Goal: Task Accomplishment & Management: Manage account settings

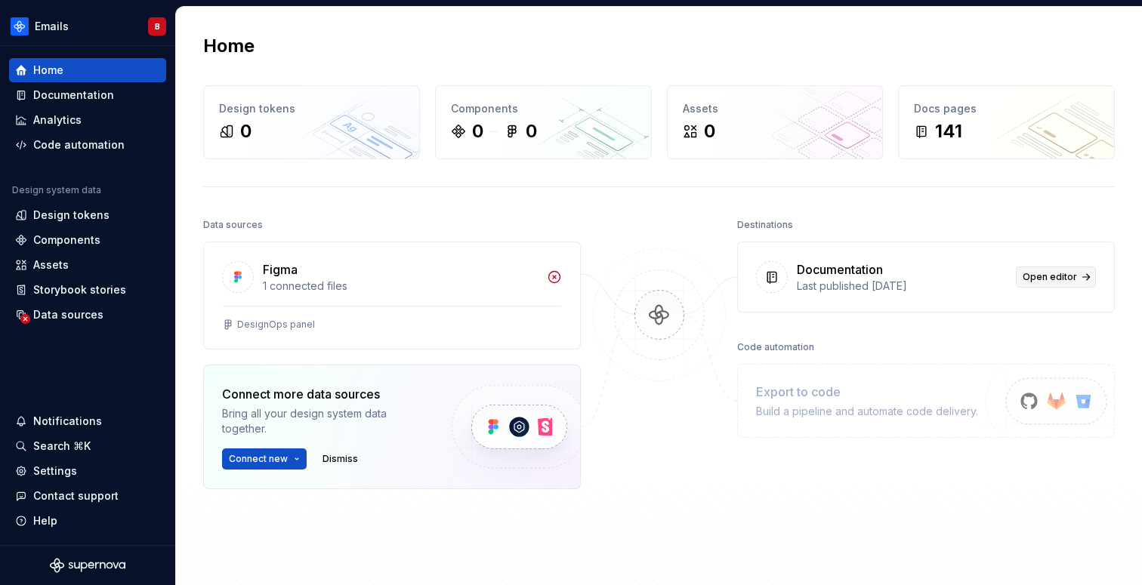
click at [1076, 274] on link "Open editor" at bounding box center [1056, 277] width 80 height 21
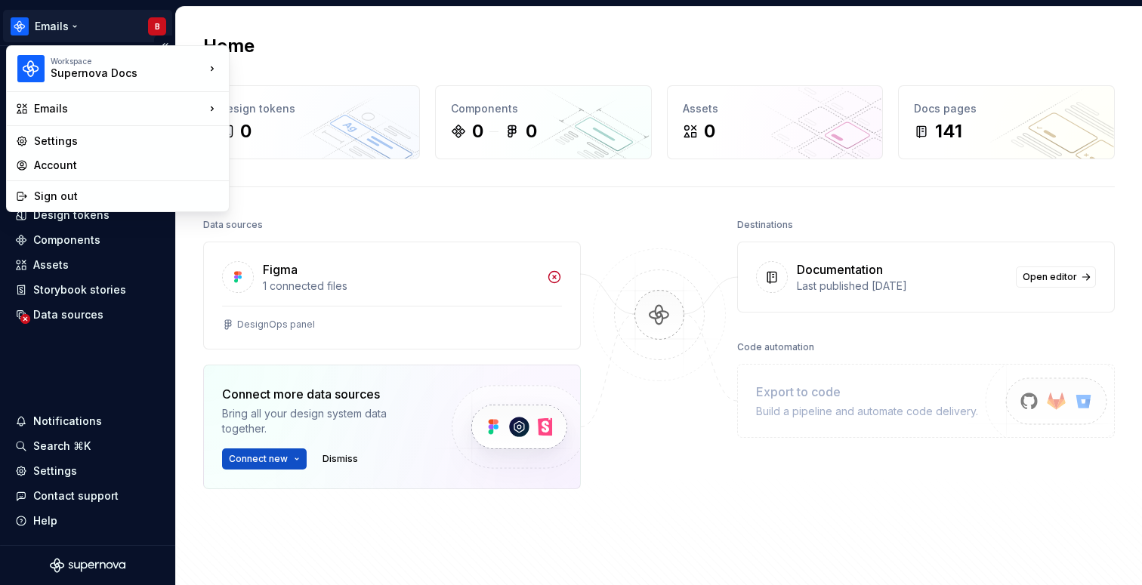
click at [41, 32] on html "Emails B Home Documentation Analytics Code automation Design system data Design…" at bounding box center [571, 292] width 1142 height 585
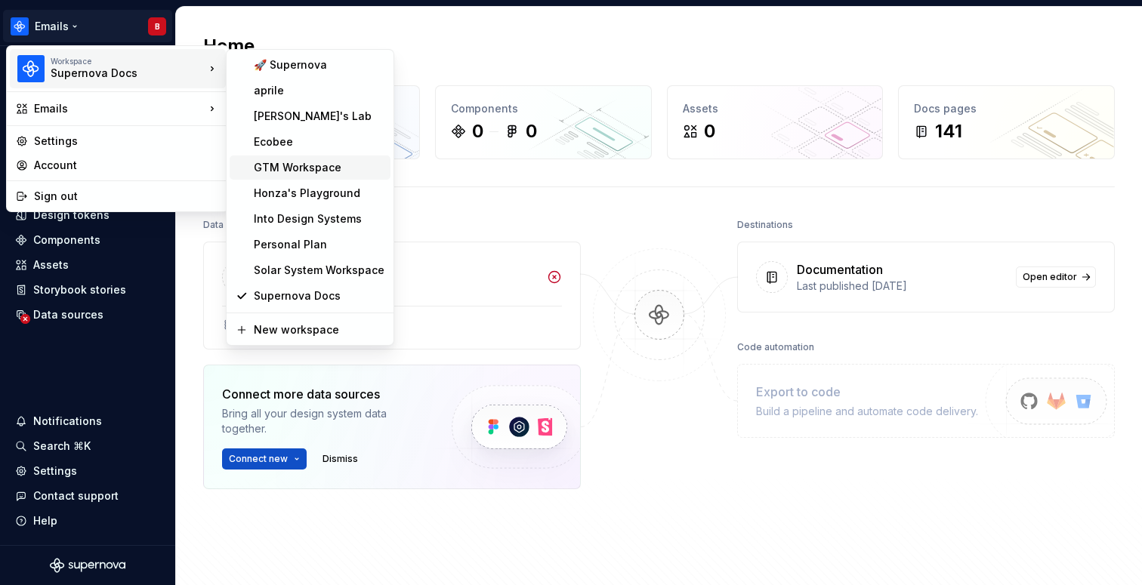
click at [310, 171] on div "GTM Workspace" at bounding box center [319, 167] width 131 height 15
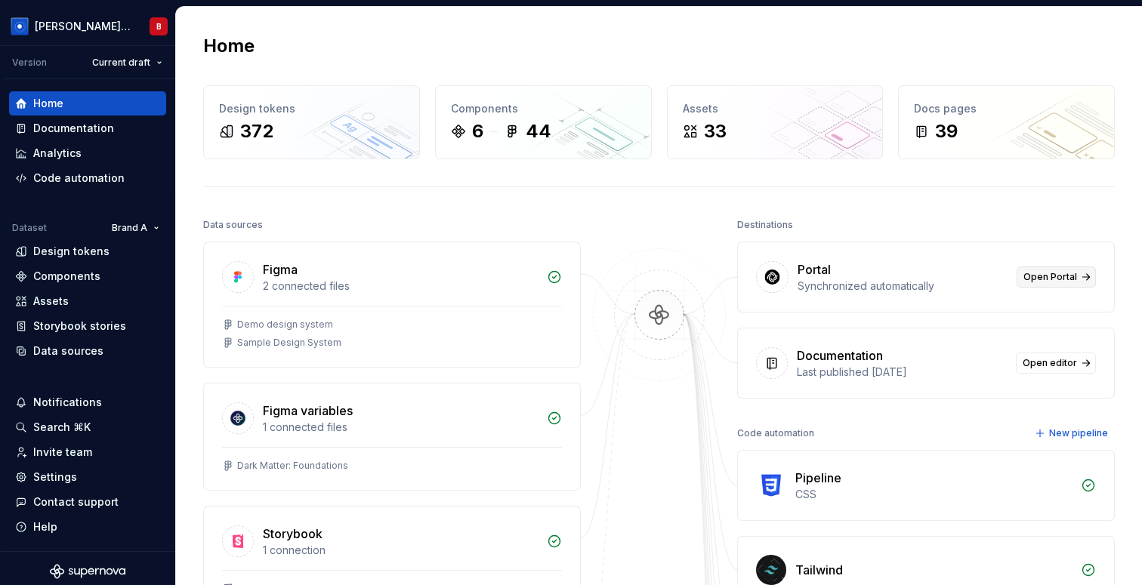
click at [1063, 271] on span "Open Portal" at bounding box center [1050, 277] width 54 height 12
click at [102, 123] on div "Documentation" at bounding box center [73, 128] width 81 height 15
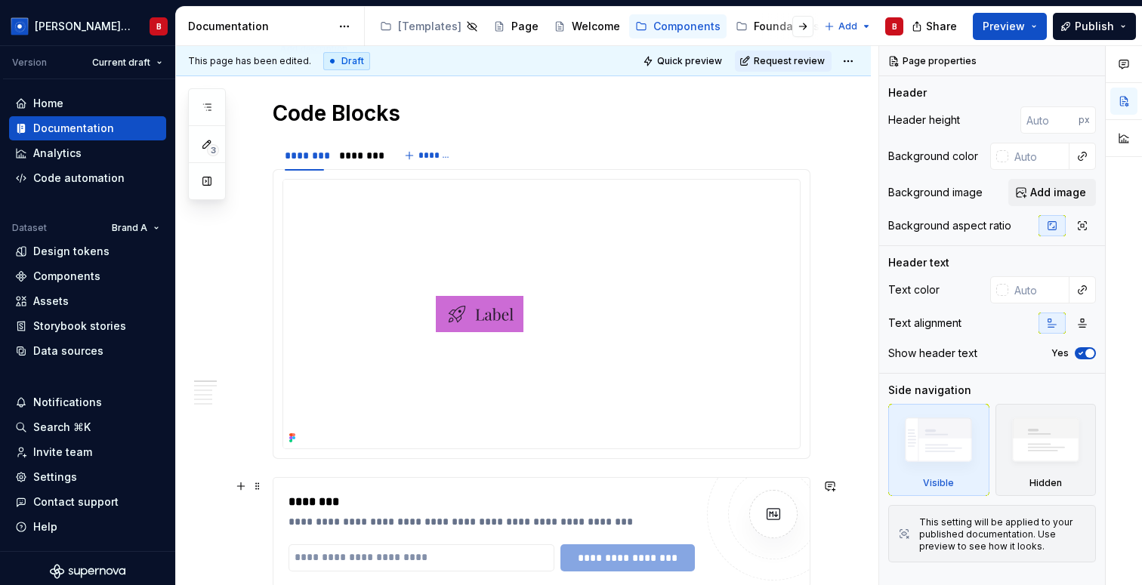
scroll to position [415, 0]
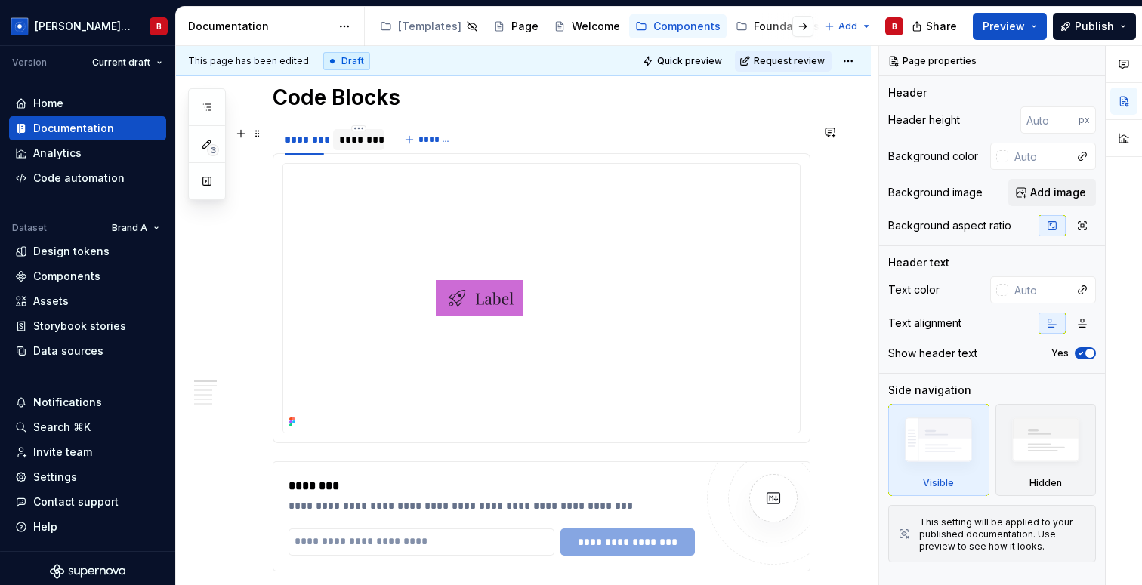
click at [356, 150] on div "********" at bounding box center [358, 139] width 51 height 21
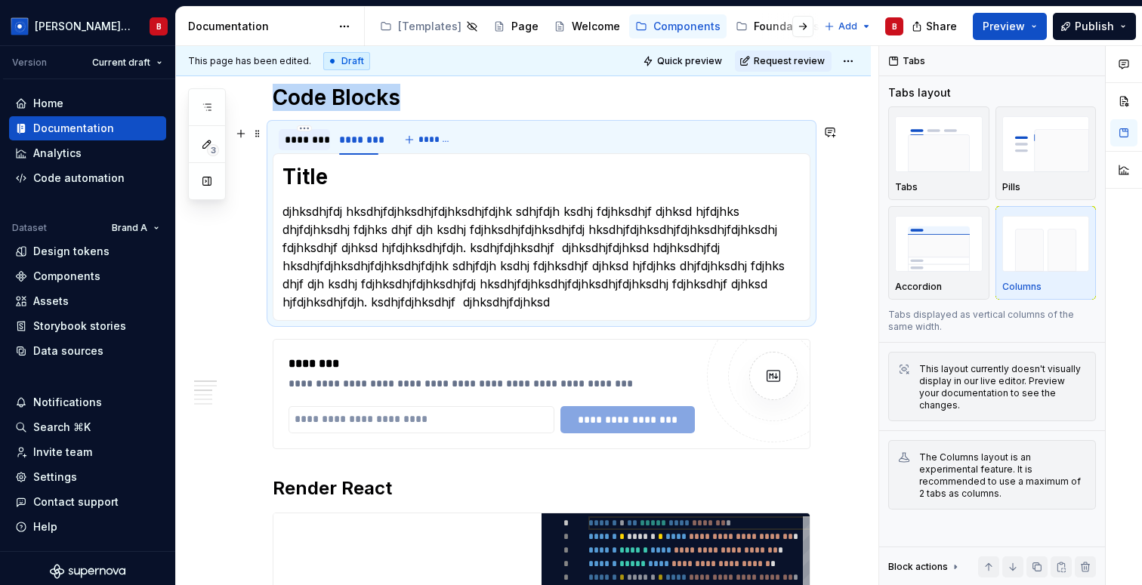
click at [306, 144] on div "********" at bounding box center [304, 139] width 39 height 15
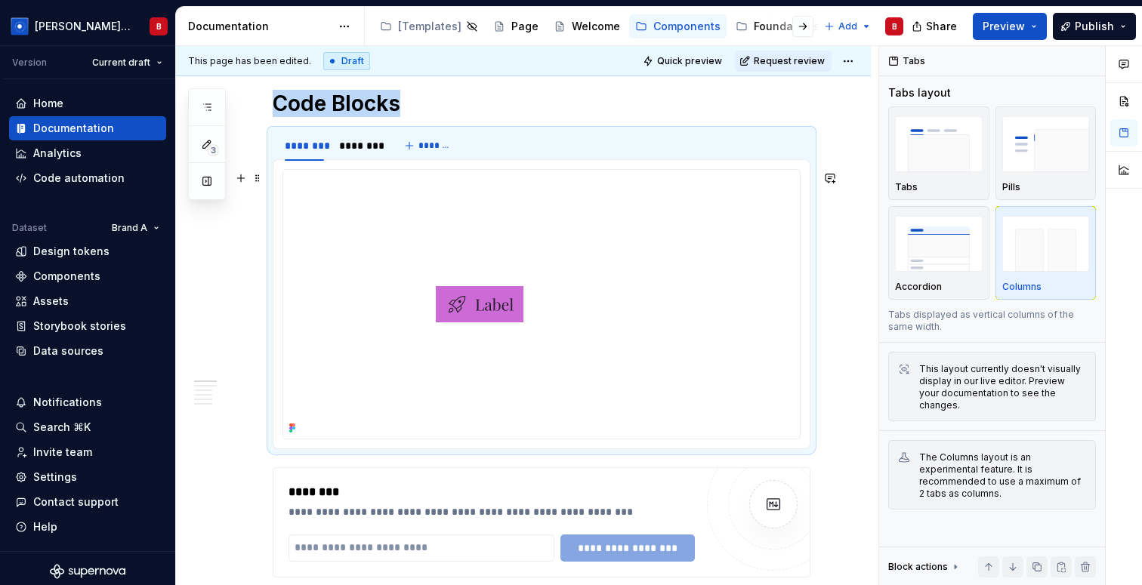
scroll to position [400, 0]
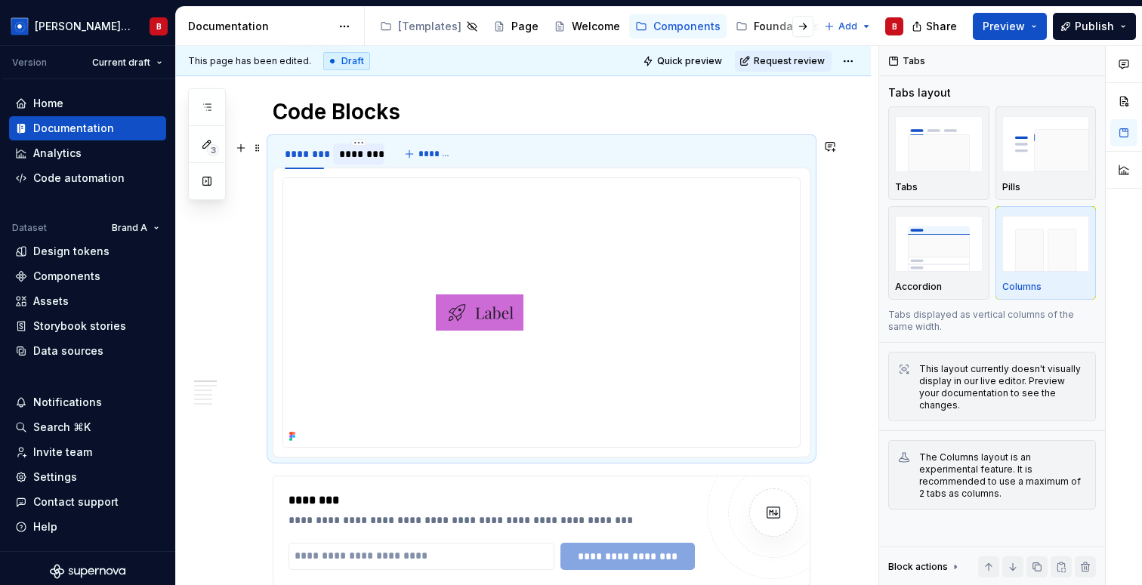
click at [366, 161] on div "********" at bounding box center [358, 154] width 39 height 15
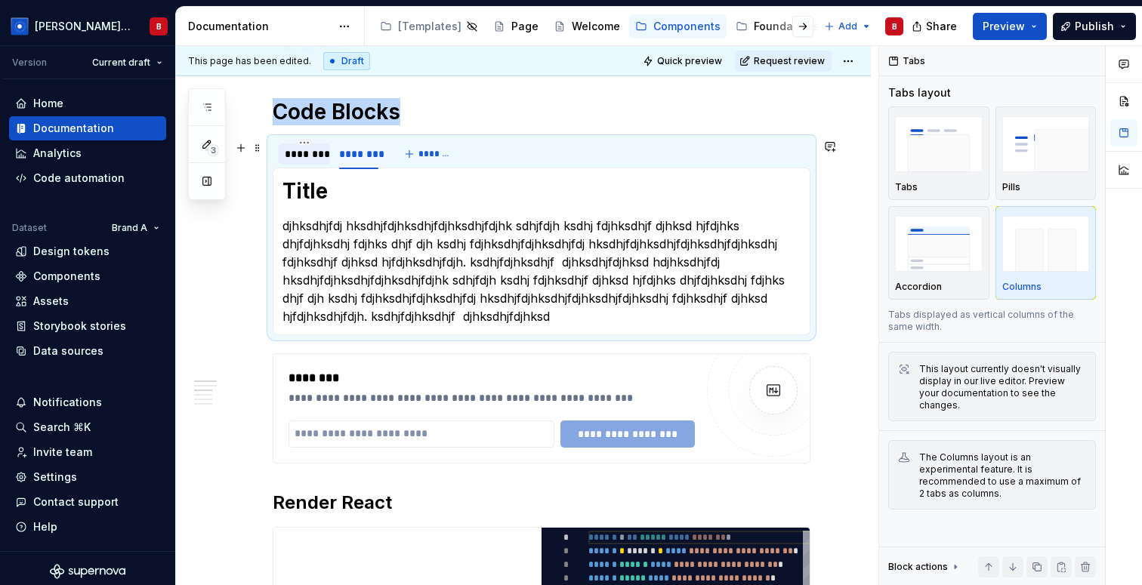
click at [311, 159] on div "********" at bounding box center [304, 154] width 39 height 15
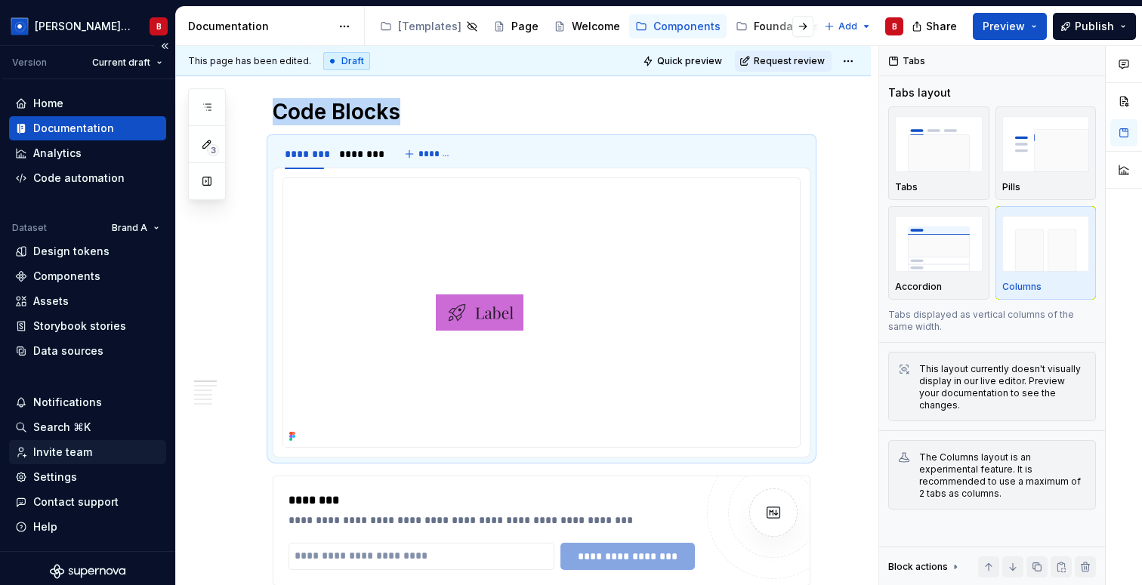
click at [61, 455] on div "Invite team" at bounding box center [62, 452] width 59 height 15
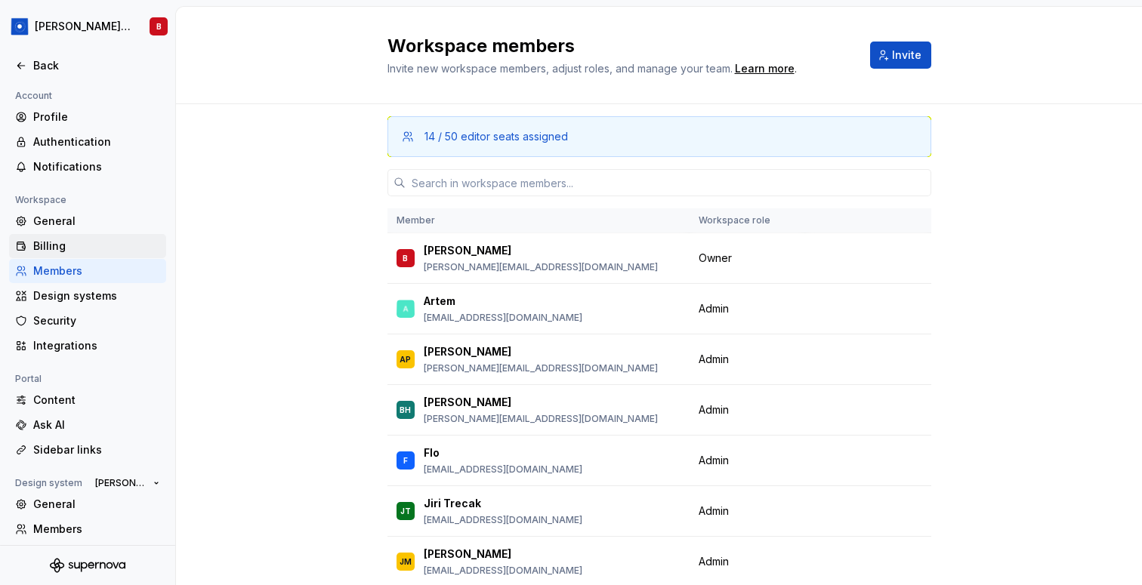
click at [63, 252] on div "Billing" at bounding box center [96, 246] width 127 height 15
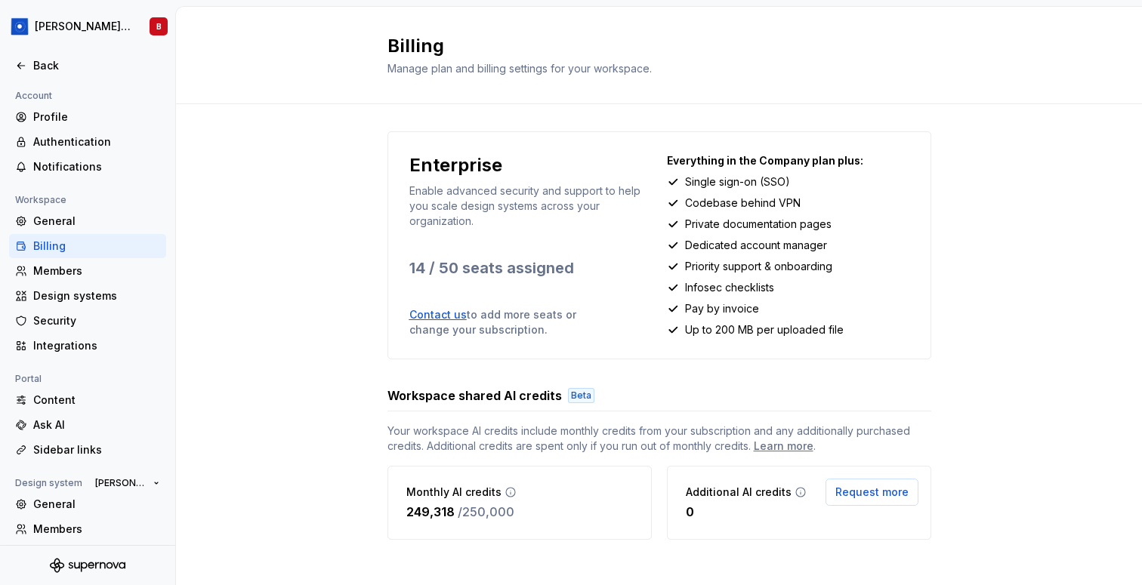
scroll to position [12, 0]
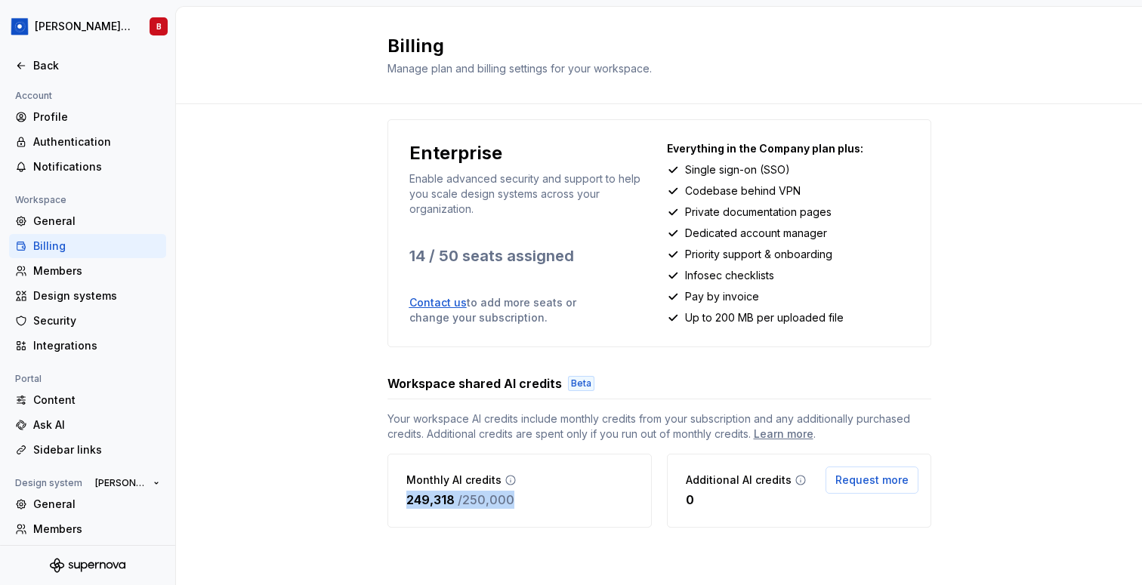
drag, startPoint x: 406, startPoint y: 504, endPoint x: 560, endPoint y: 504, distance: 154.1
click at [560, 504] on div "Monthly AI credits 249,318 / 250,000" at bounding box center [519, 491] width 264 height 74
click at [874, 489] on button "Request more" at bounding box center [872, 480] width 93 height 27
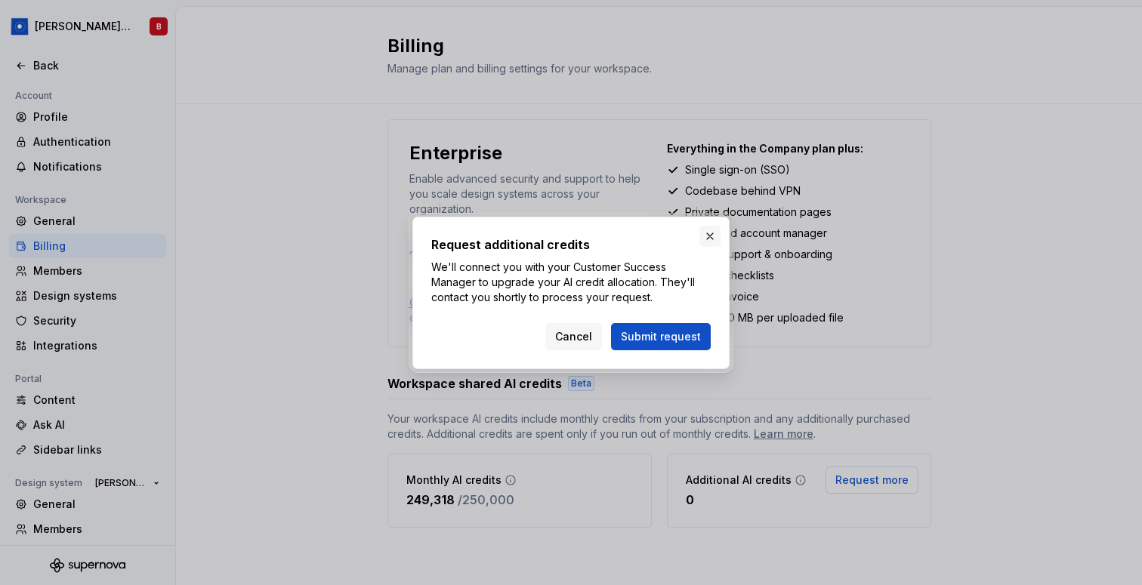
click at [708, 237] on button "button" at bounding box center [709, 236] width 21 height 21
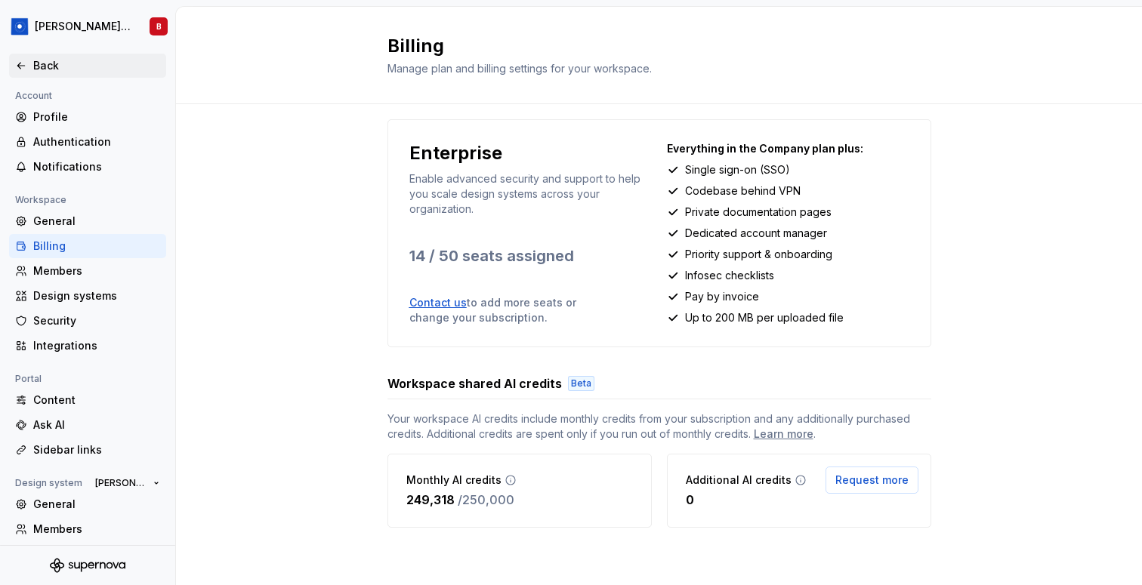
click at [42, 66] on div "Back" at bounding box center [96, 65] width 127 height 15
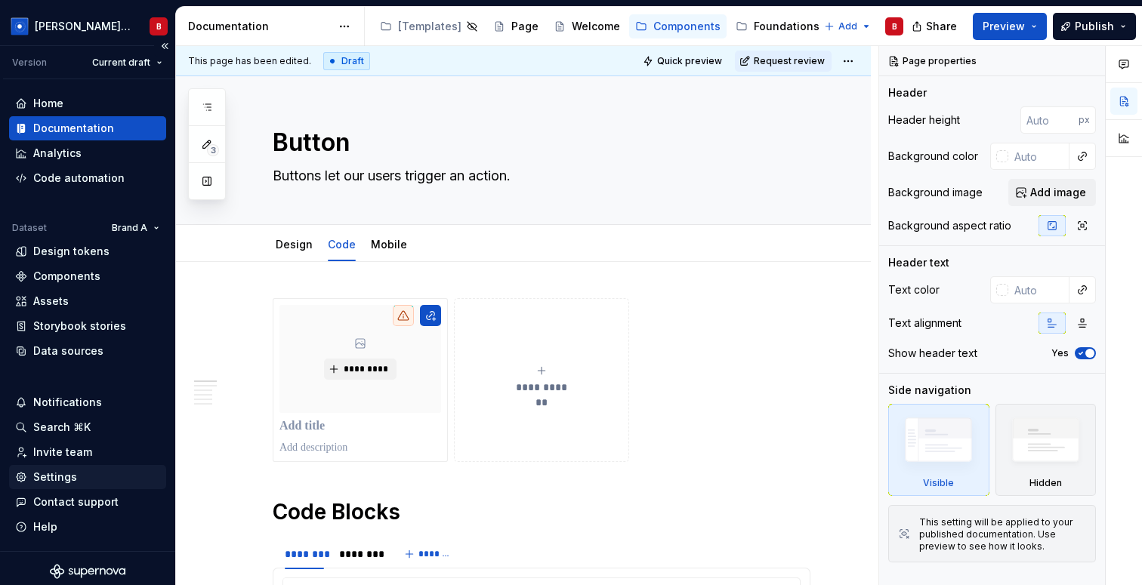
click at [87, 479] on div "Settings" at bounding box center [87, 477] width 145 height 15
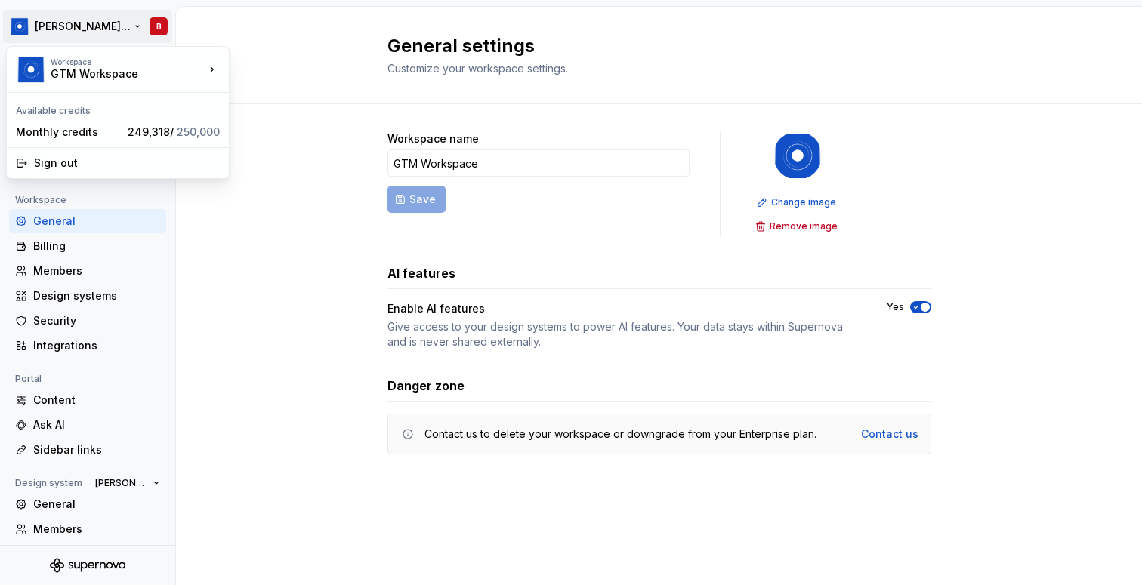
click at [161, 29] on html "[PERSON_NAME] Design System B Back Account Profile Authentication Notifications…" at bounding box center [571, 292] width 1142 height 585
click at [158, 23] on html "[PERSON_NAME] Design System B Back Account Profile Authentication Notifications…" at bounding box center [571, 292] width 1142 height 585
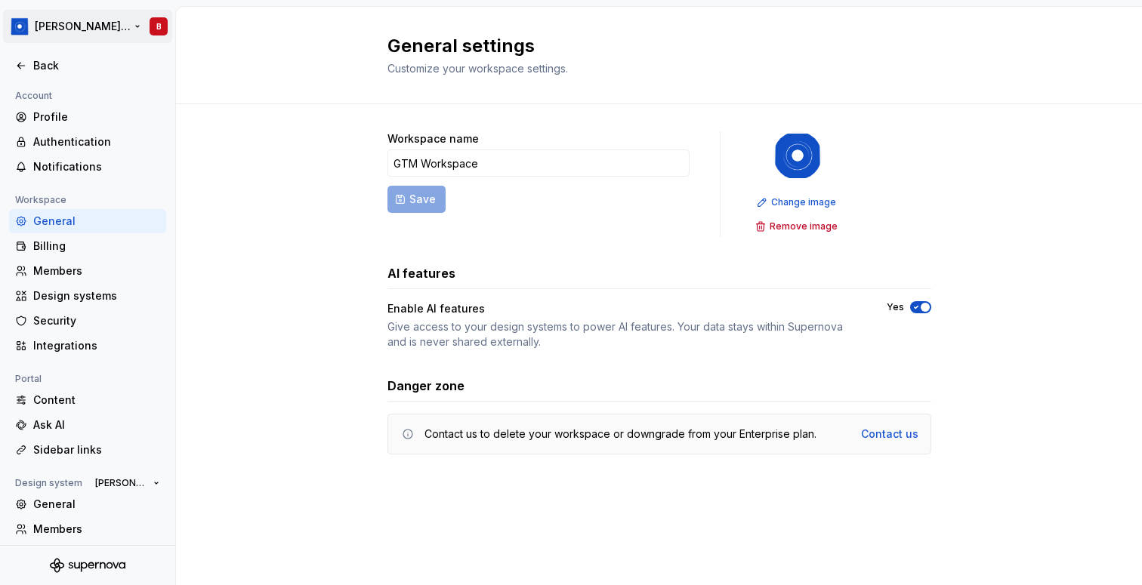
click at [159, 29] on html "[PERSON_NAME] Design System B Back Account Profile Authentication Notifications…" at bounding box center [571, 292] width 1142 height 585
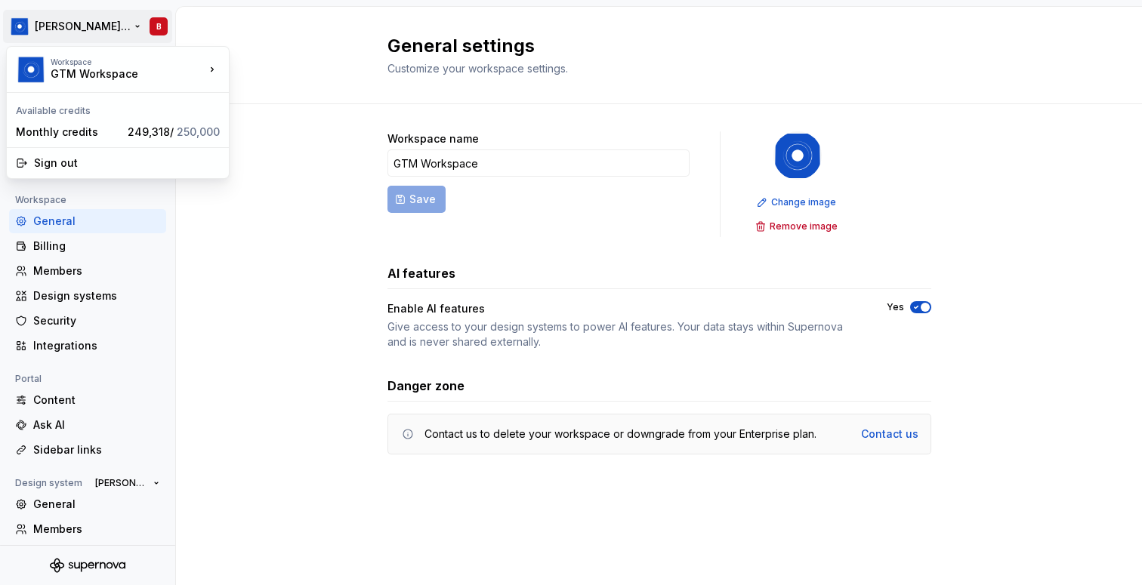
click at [41, 15] on html "[PERSON_NAME] Design System B Back Account Profile Authentication Notifications…" at bounding box center [571, 292] width 1142 height 585
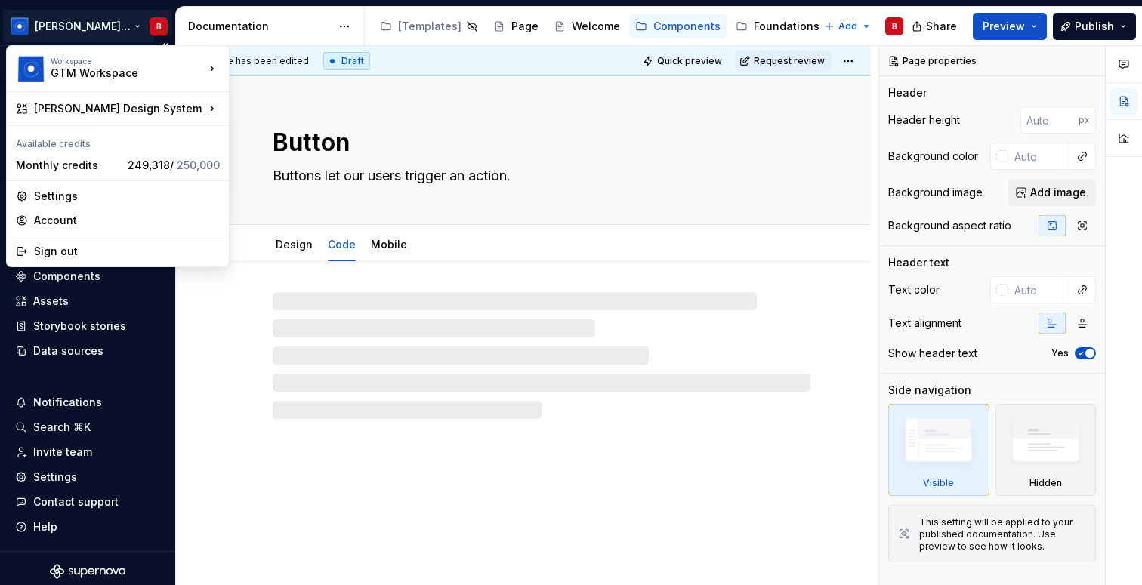
click at [156, 26] on html "[PERSON_NAME] Design System B Version Current draft Home Documentation Analytic…" at bounding box center [571, 292] width 1142 height 585
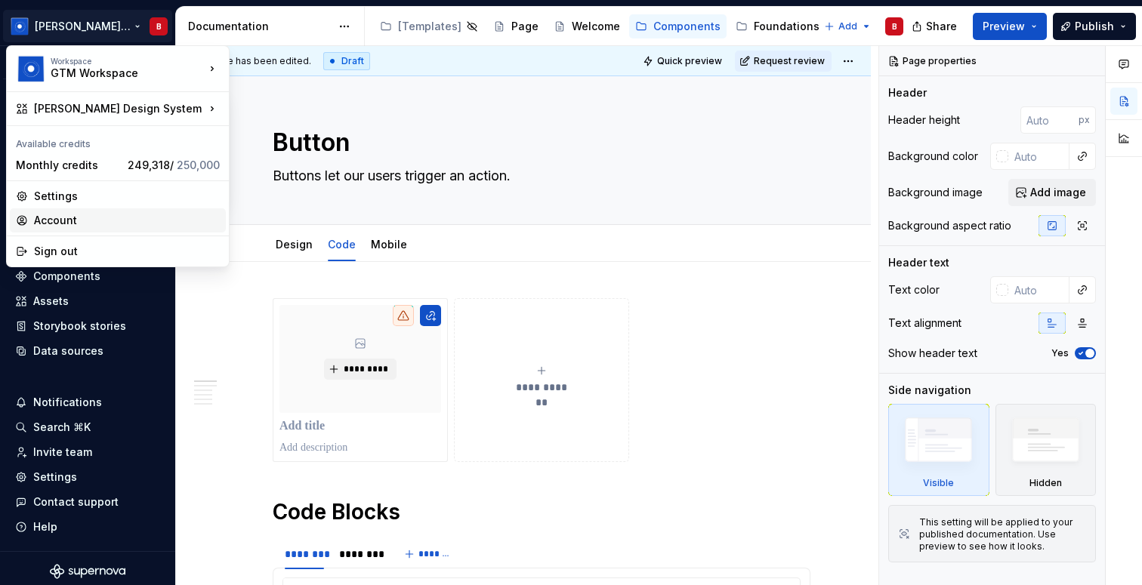
click at [103, 211] on div "Account" at bounding box center [118, 220] width 216 height 24
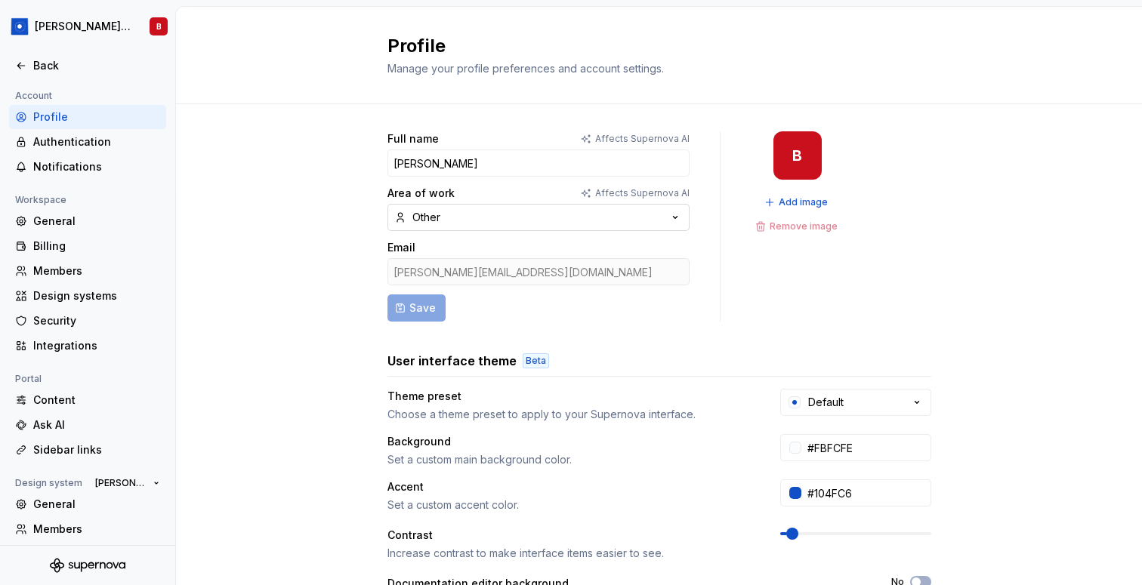
click at [453, 219] on button "Other" at bounding box center [538, 217] width 302 height 27
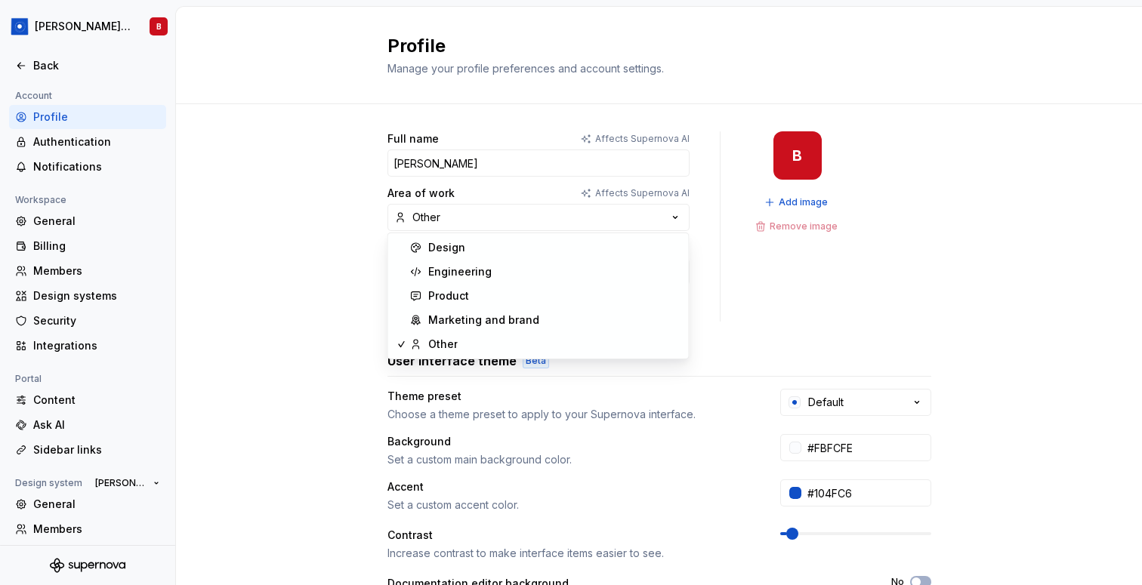
click at [350, 256] on div "Full name Affects Supernova AI [PERSON_NAME] Area of work Affects Supernova AI …" at bounding box center [659, 484] width 966 height 761
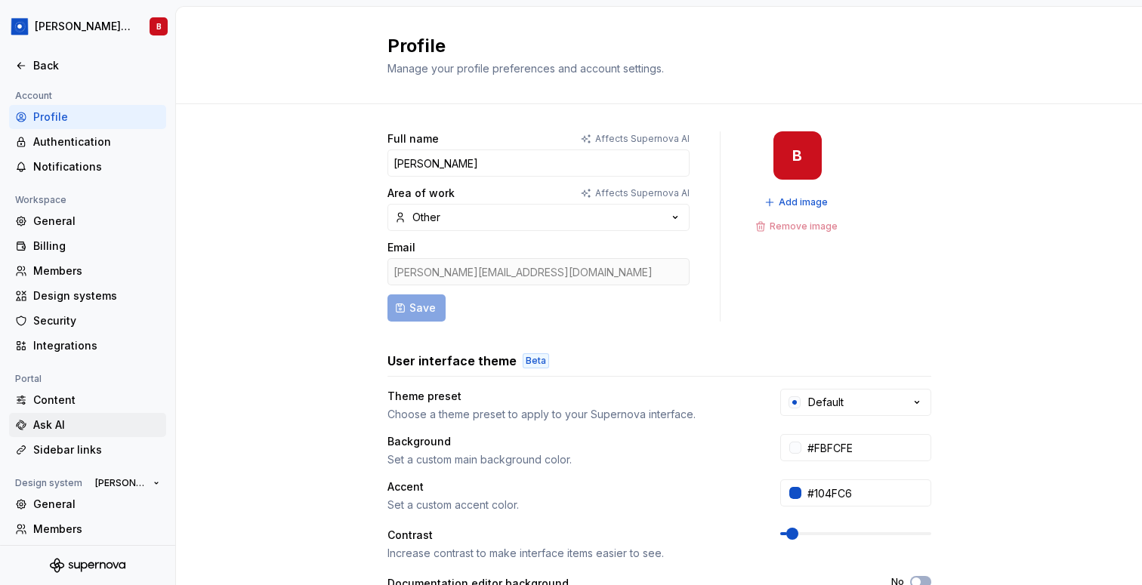
click at [73, 422] on div "Ask AI" at bounding box center [96, 425] width 127 height 15
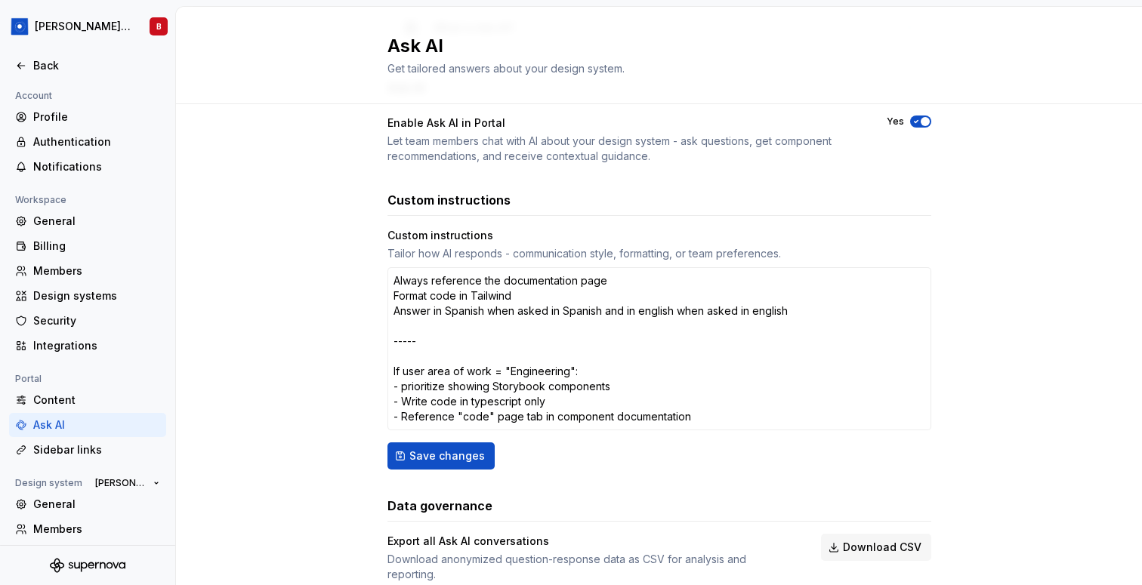
scroll to position [166, 0]
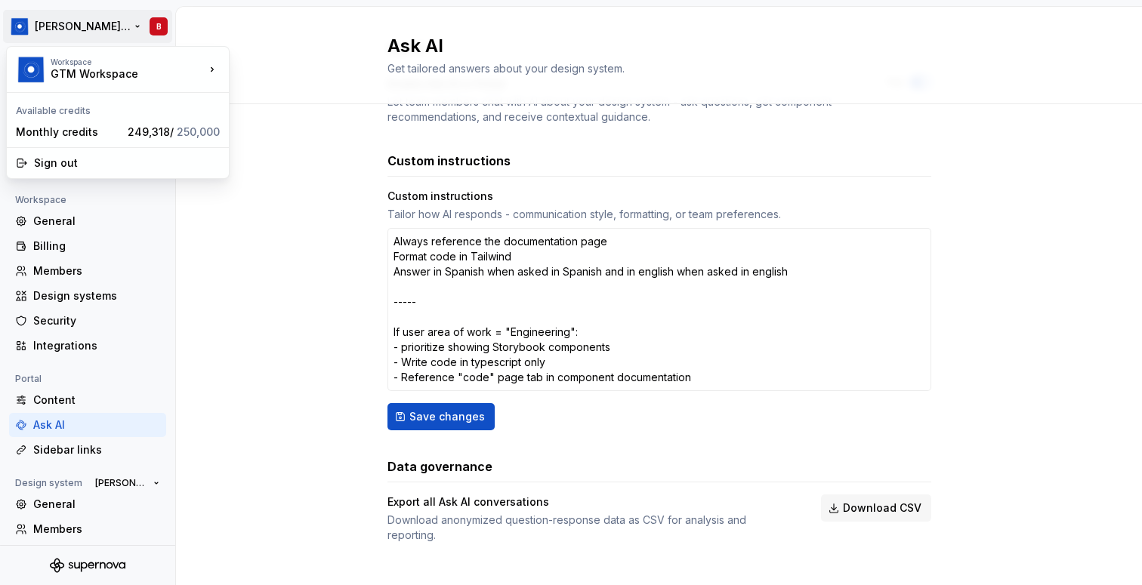
click at [108, 29] on html "[PERSON_NAME] Design System B Back Account Profile Authentication Notifications…" at bounding box center [571, 292] width 1142 height 585
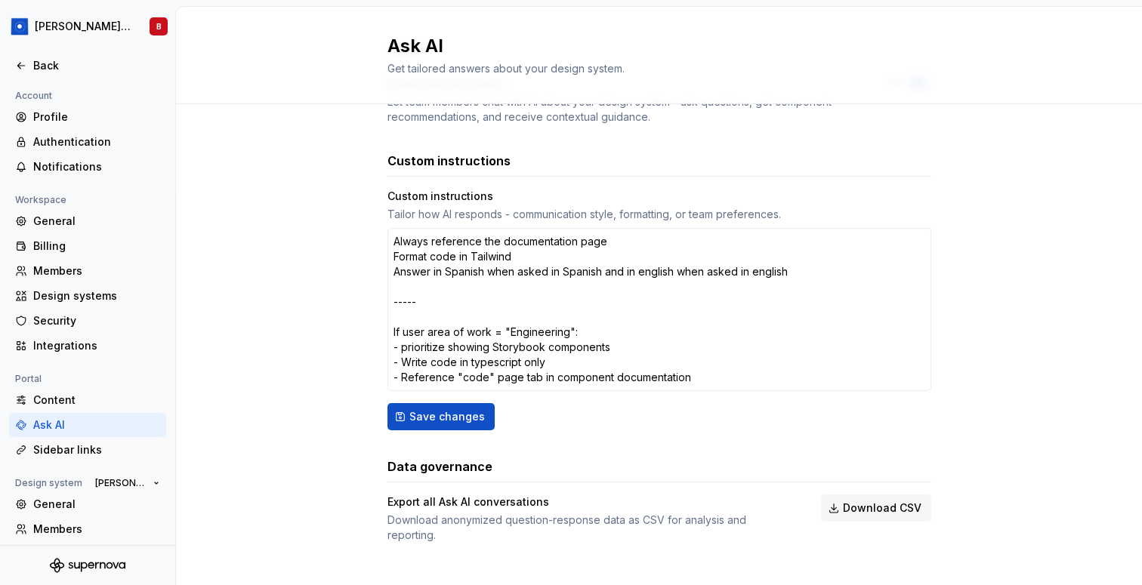
click at [230, 18] on html "[PERSON_NAME] Design System B Back Account Profile Authentication Notifications…" at bounding box center [571, 292] width 1142 height 585
click at [36, 66] on div "Back" at bounding box center [96, 65] width 127 height 15
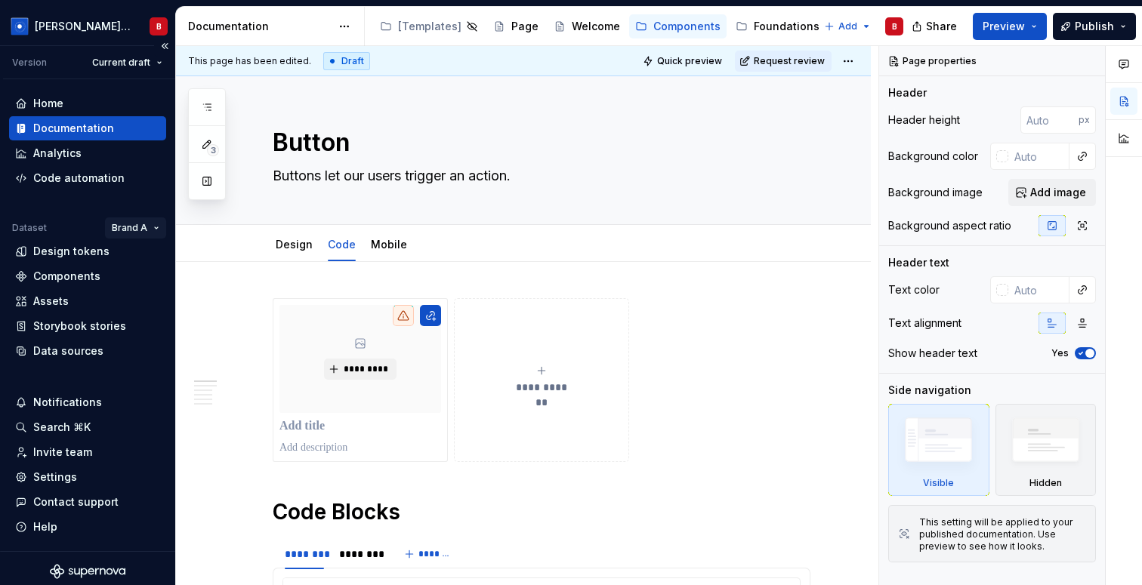
click at [136, 225] on html "[PERSON_NAME] Design System B Version Current draft Home Documentation Analytic…" at bounding box center [571, 292] width 1142 height 585
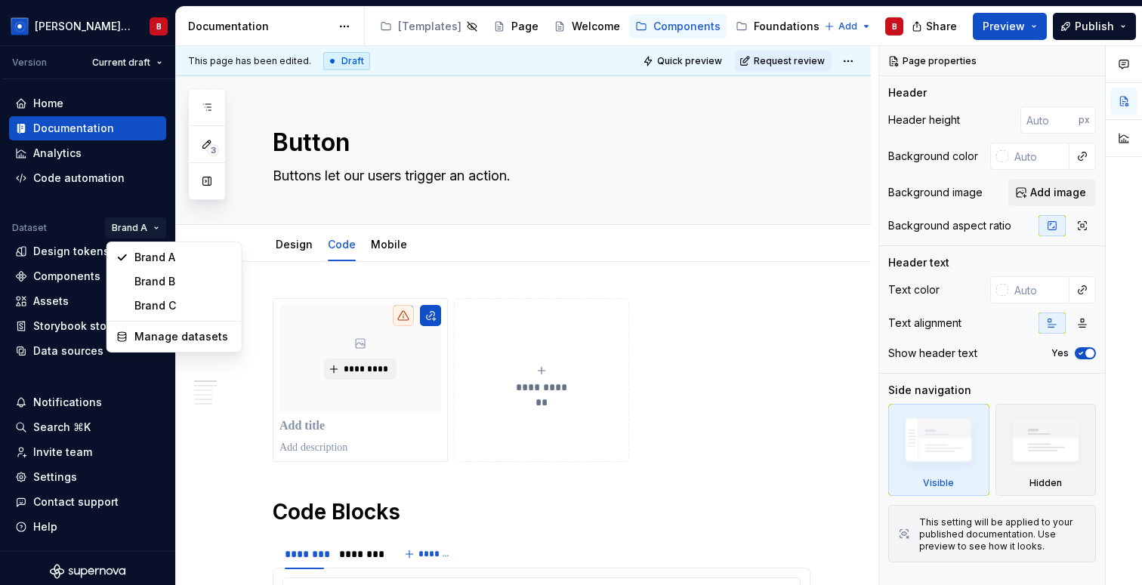
click at [265, 289] on html "[PERSON_NAME] Design System B Version Current draft Home Documentation Analytic…" at bounding box center [571, 292] width 1142 height 585
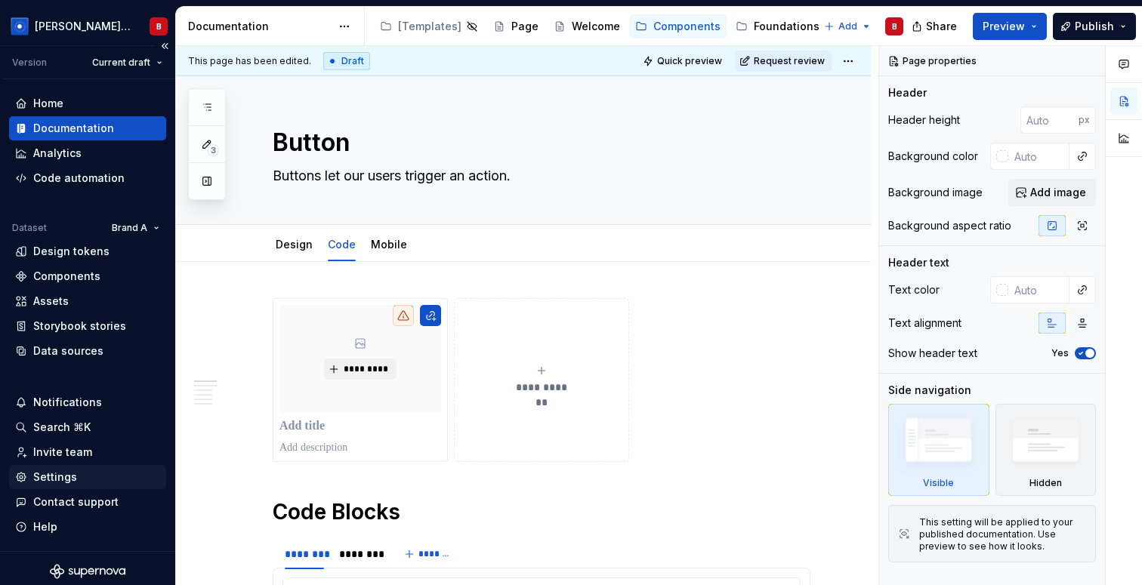
click at [91, 475] on div "Settings" at bounding box center [87, 477] width 145 height 15
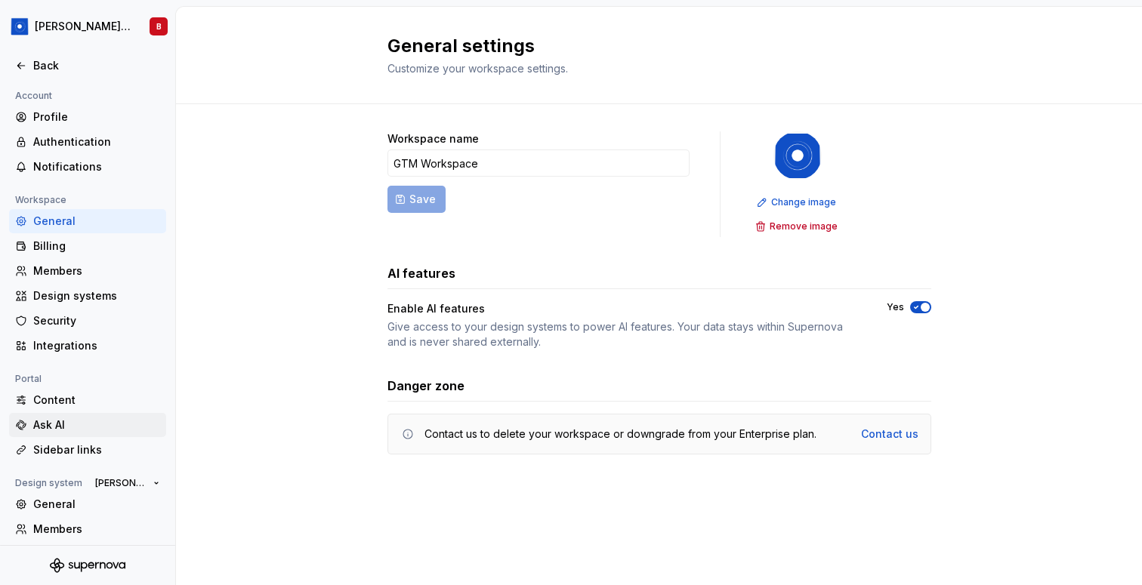
click at [89, 424] on div "Ask AI" at bounding box center [96, 425] width 127 height 15
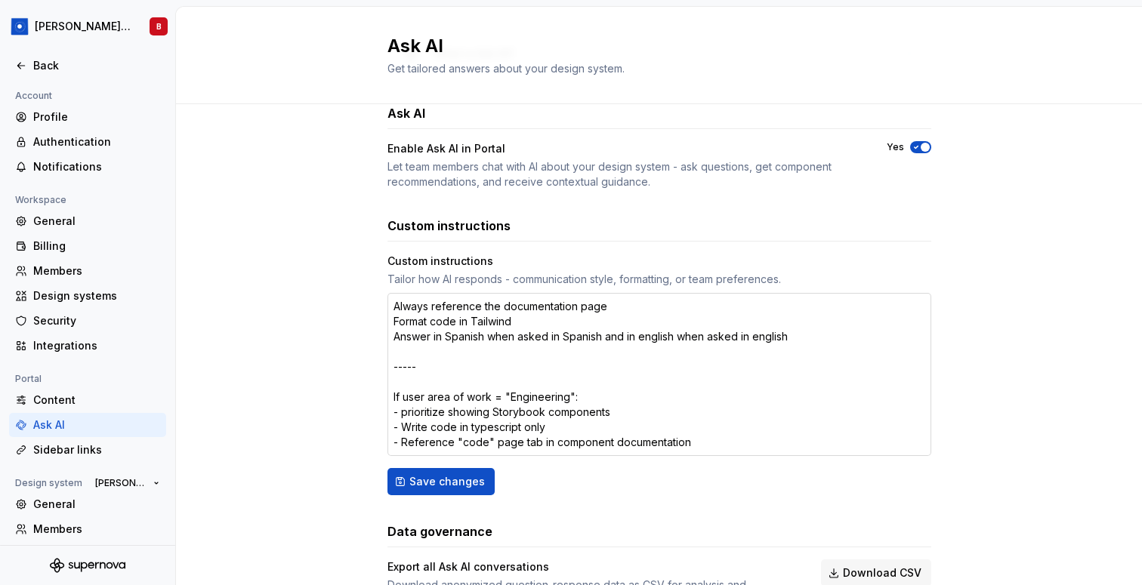
scroll to position [106, 0]
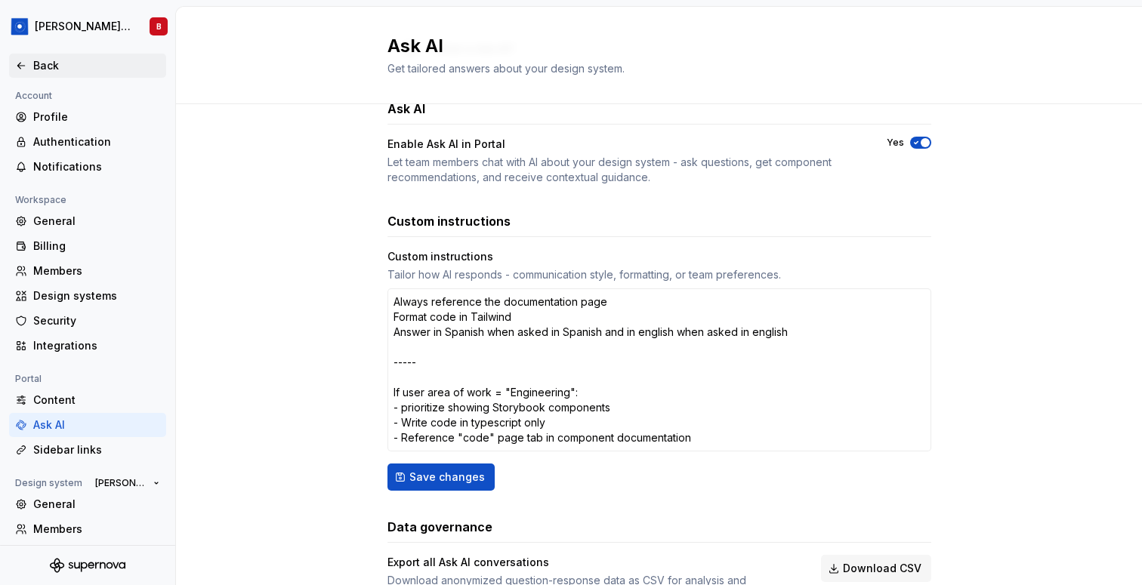
click at [15, 72] on div "Back" at bounding box center [87, 65] width 145 height 15
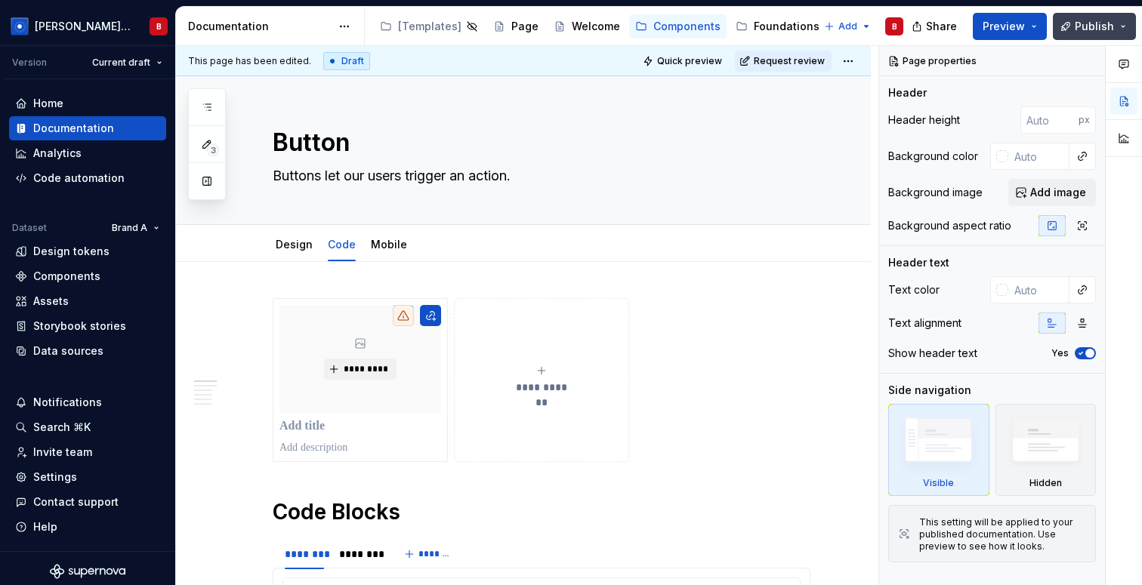
click at [1097, 19] on span "Publish" at bounding box center [1094, 26] width 39 height 15
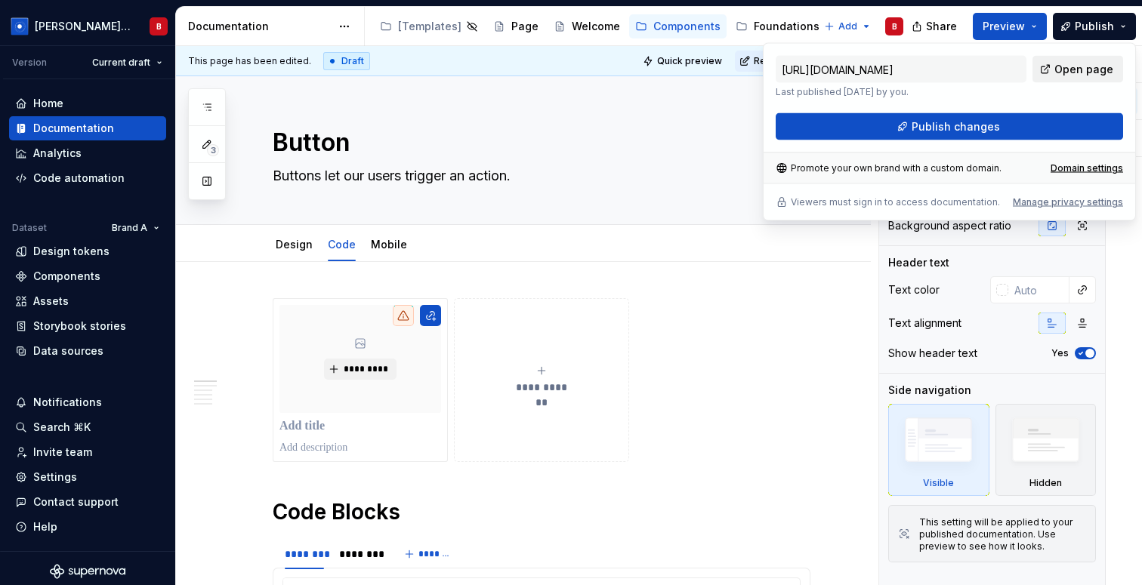
click at [1081, 78] on link "Open page" at bounding box center [1078, 69] width 91 height 27
click at [53, 457] on div "Invite team" at bounding box center [62, 452] width 59 height 15
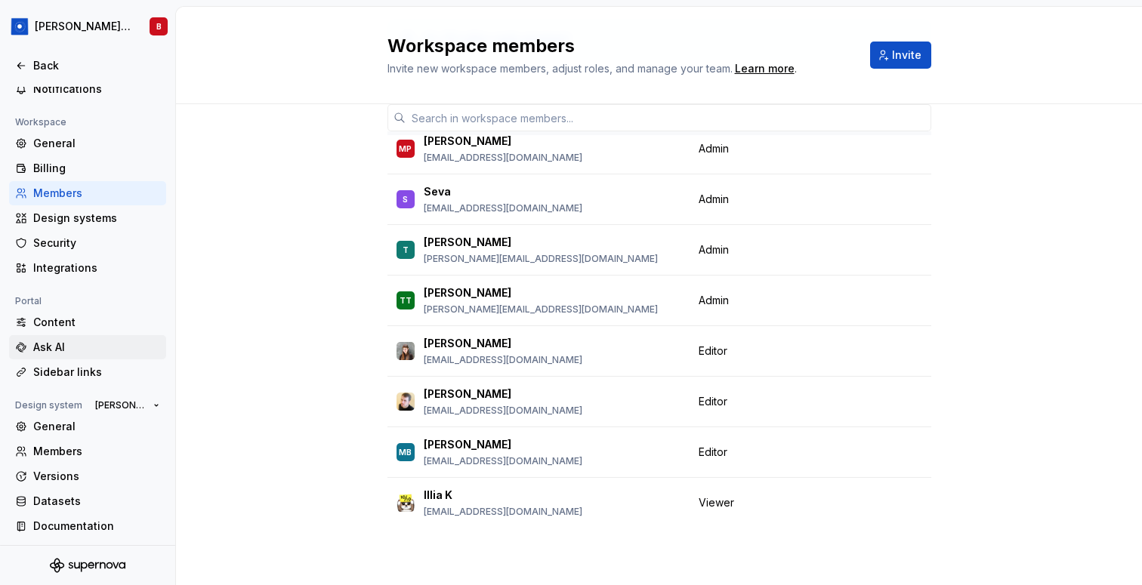
scroll to position [79, 0]
click at [65, 523] on div "Documentation" at bounding box center [96, 524] width 127 height 15
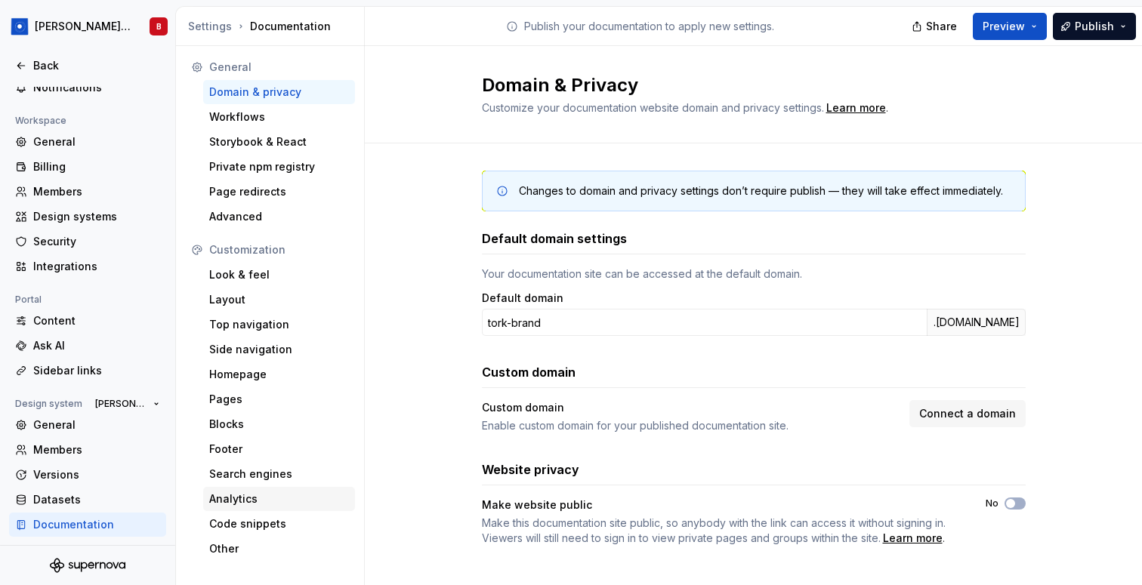
click at [269, 495] on div "Analytics" at bounding box center [279, 499] width 140 height 15
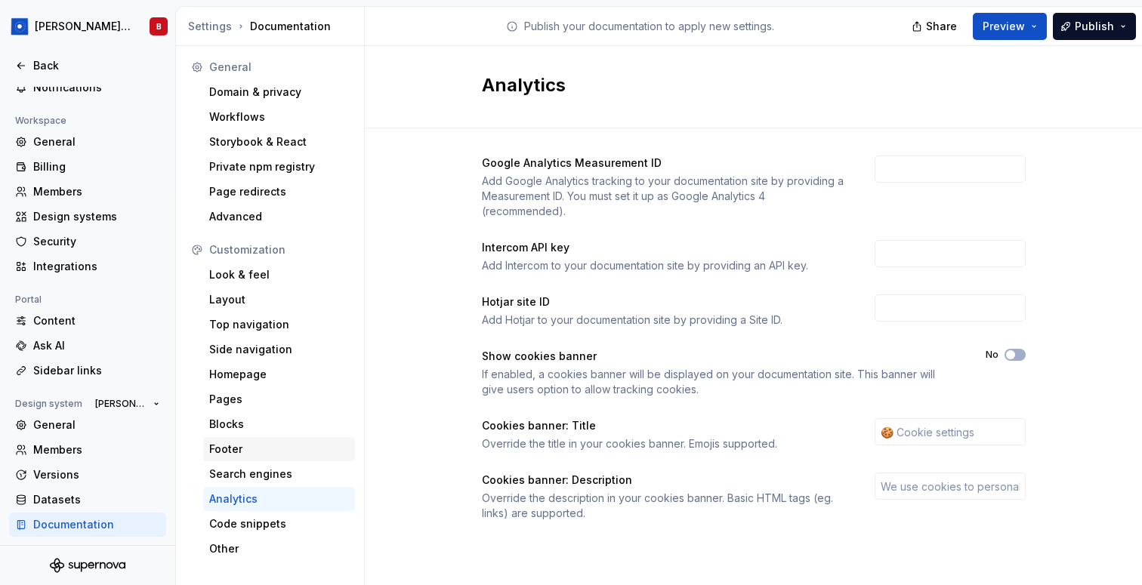
click at [258, 456] on div "Footer" at bounding box center [279, 449] width 140 height 15
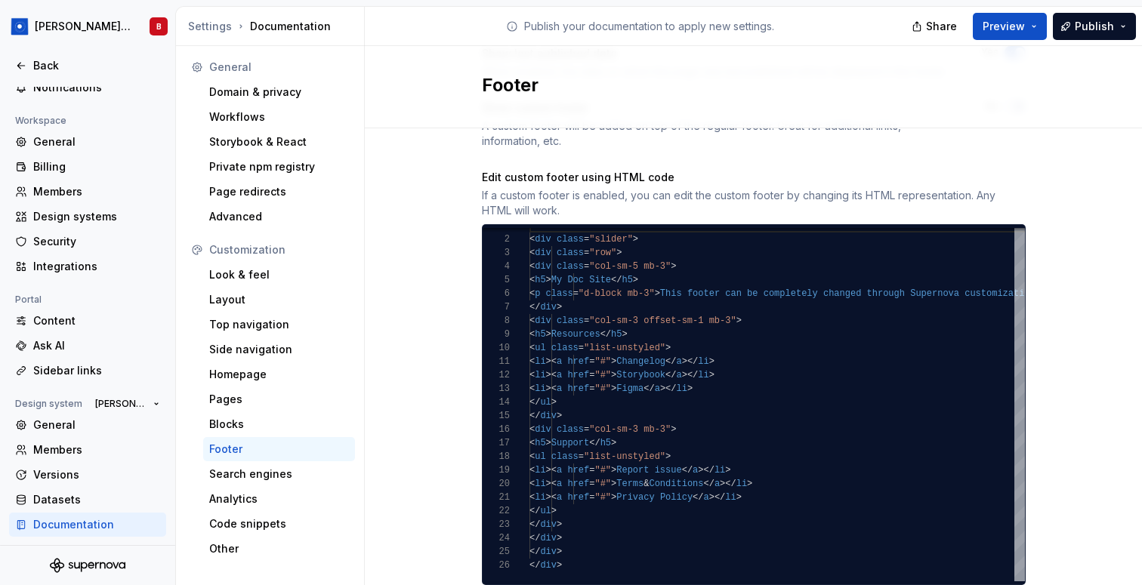
scroll to position [208, 0]
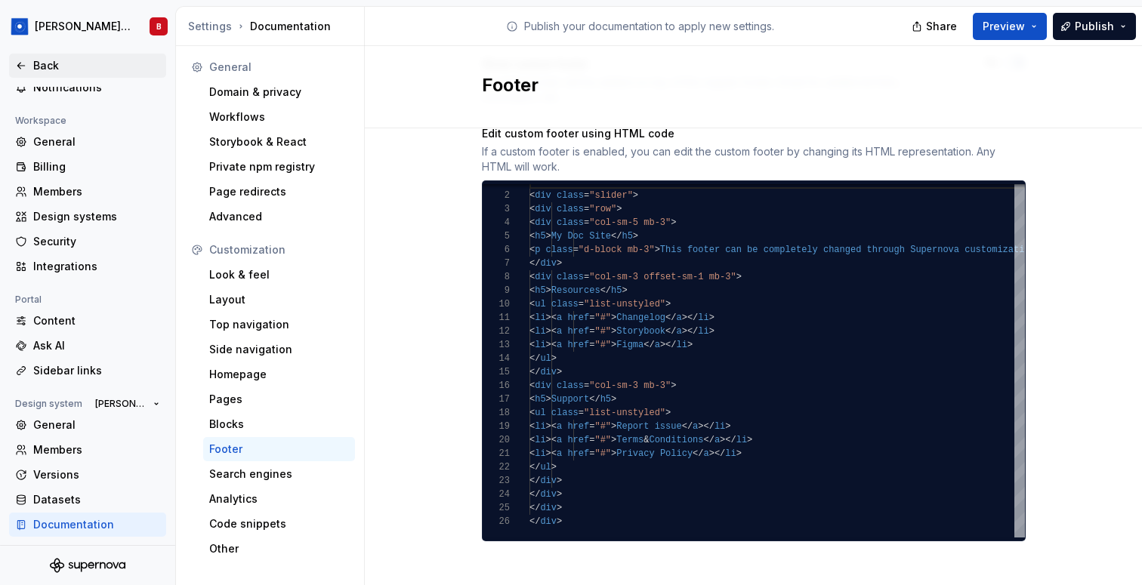
click at [26, 66] on icon at bounding box center [21, 66] width 12 height 12
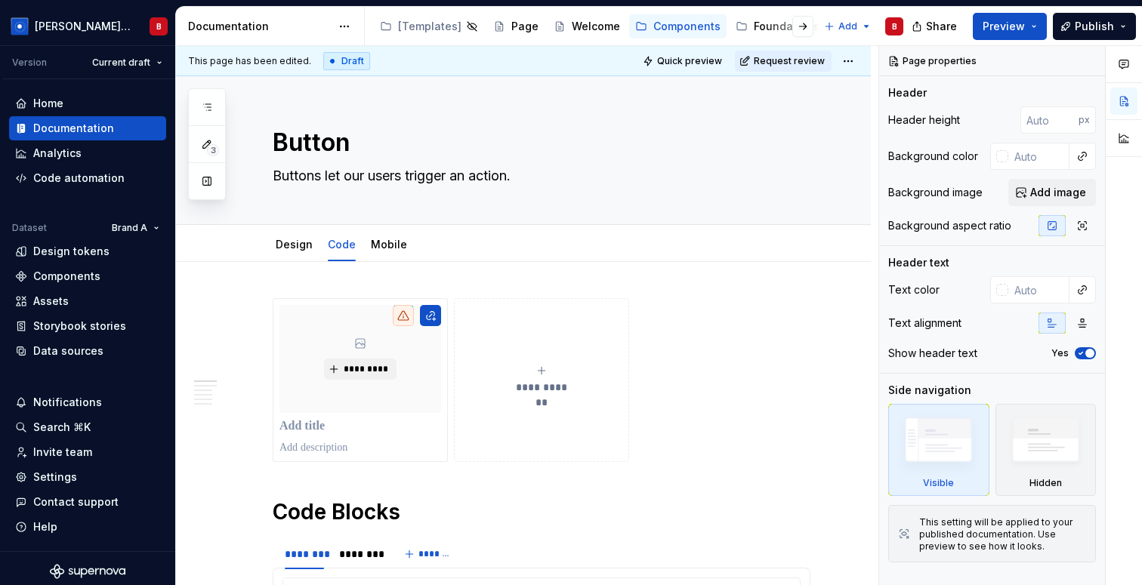
type textarea "*"
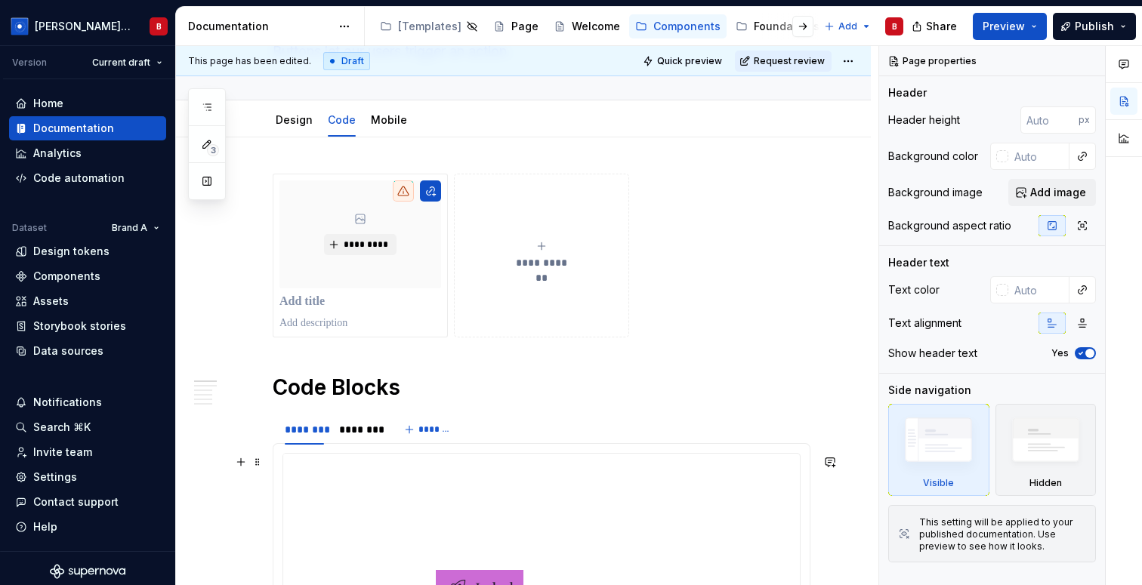
scroll to position [131, 0]
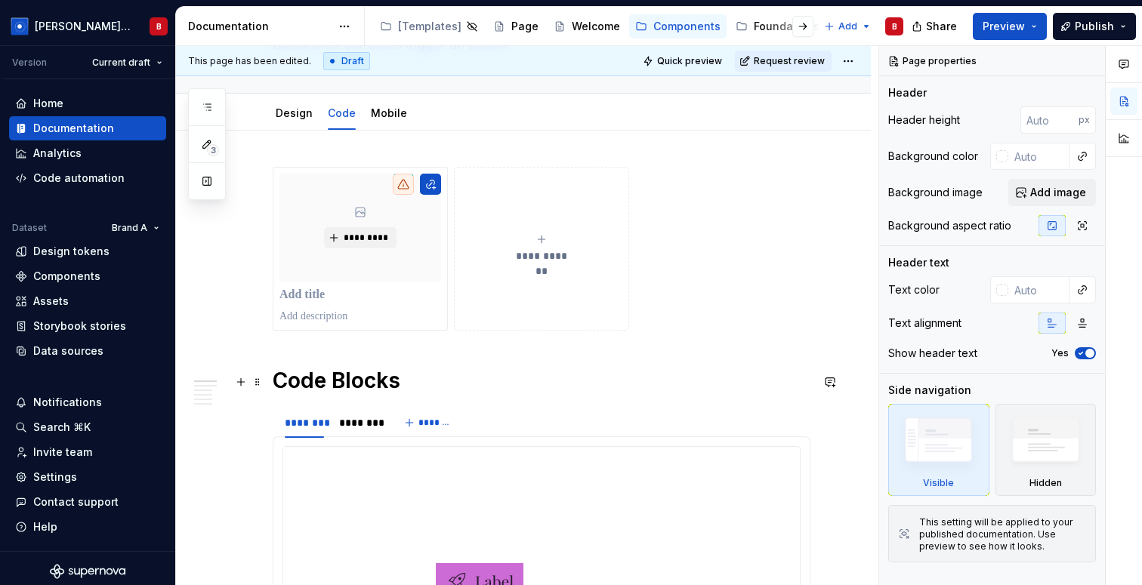
click at [279, 383] on h1 "Code Blocks" at bounding box center [542, 380] width 538 height 27
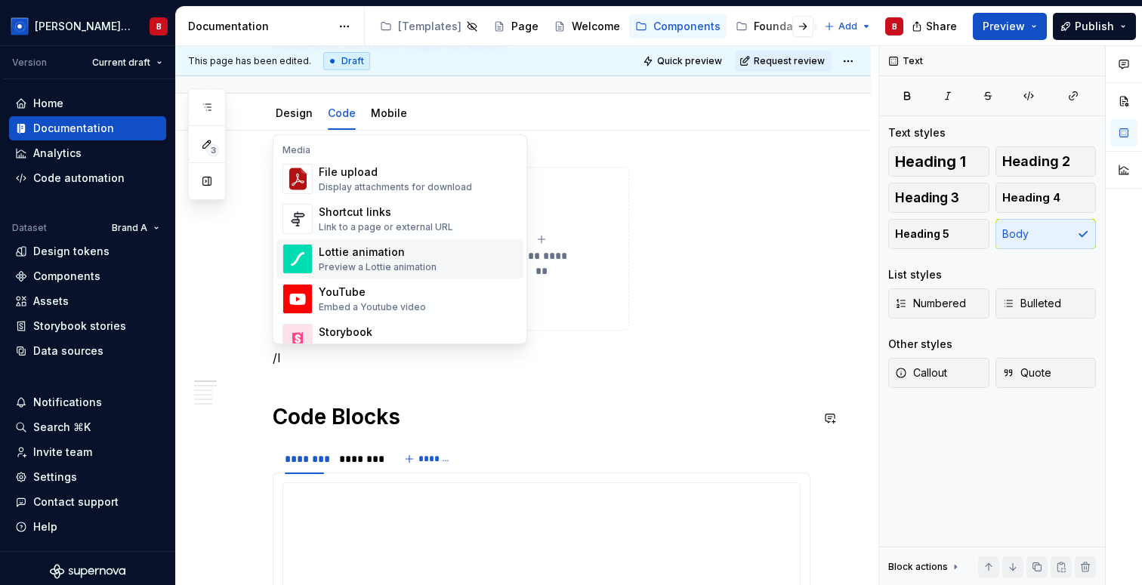
click at [402, 255] on div "Lottie animation" at bounding box center [378, 252] width 118 height 15
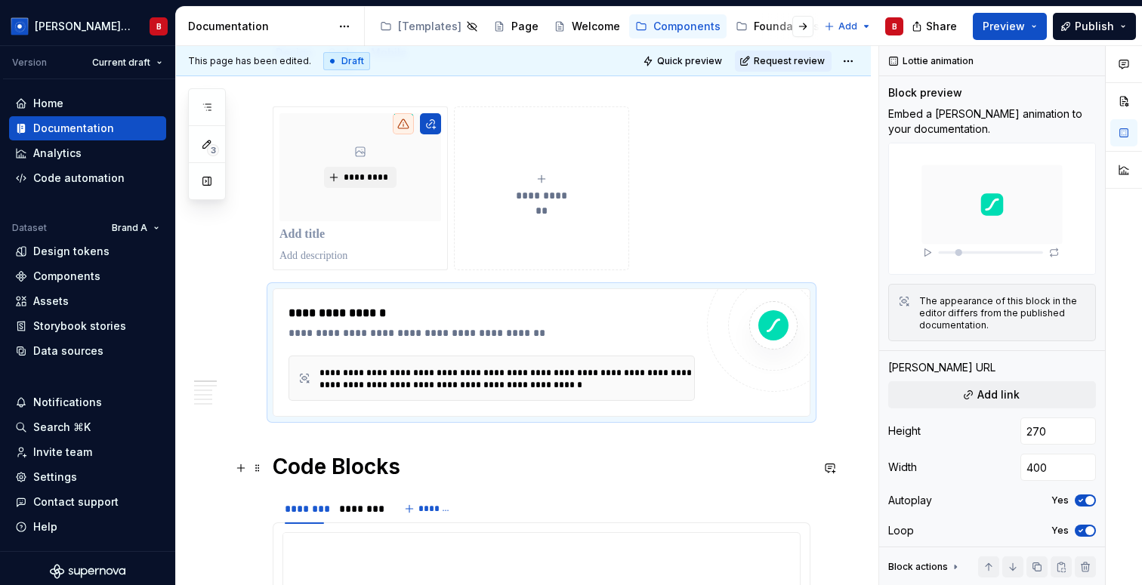
scroll to position [190, 0]
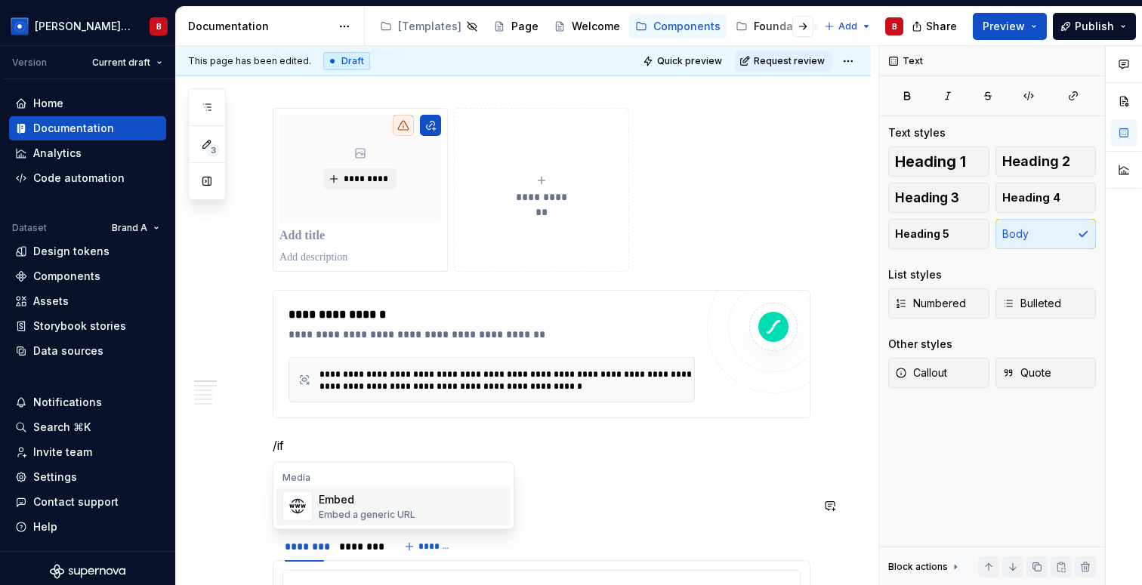
click at [344, 499] on div "Embed" at bounding box center [367, 499] width 97 height 15
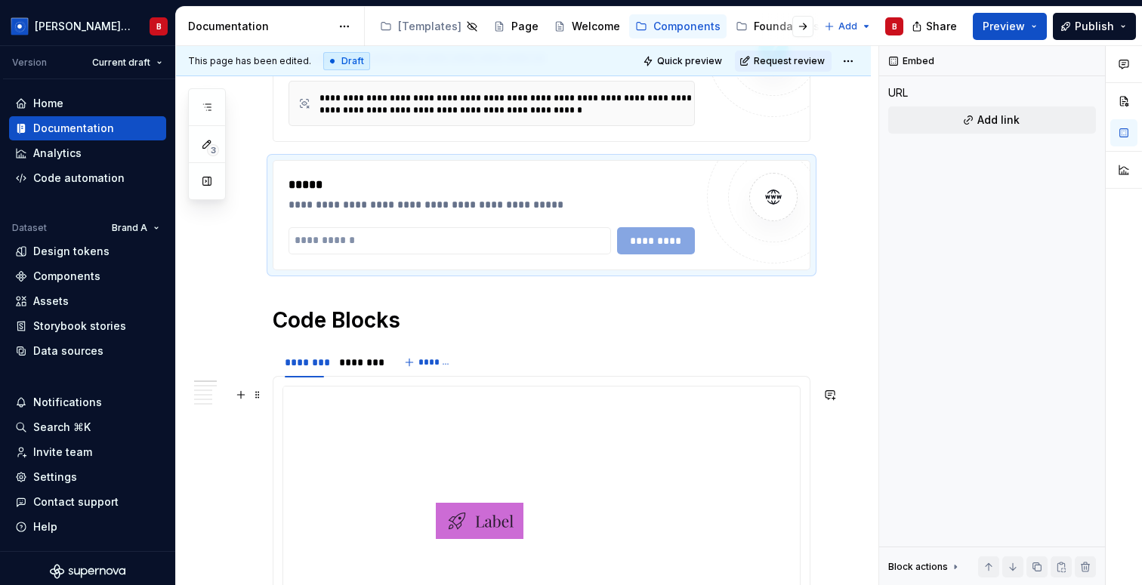
scroll to position [568, 0]
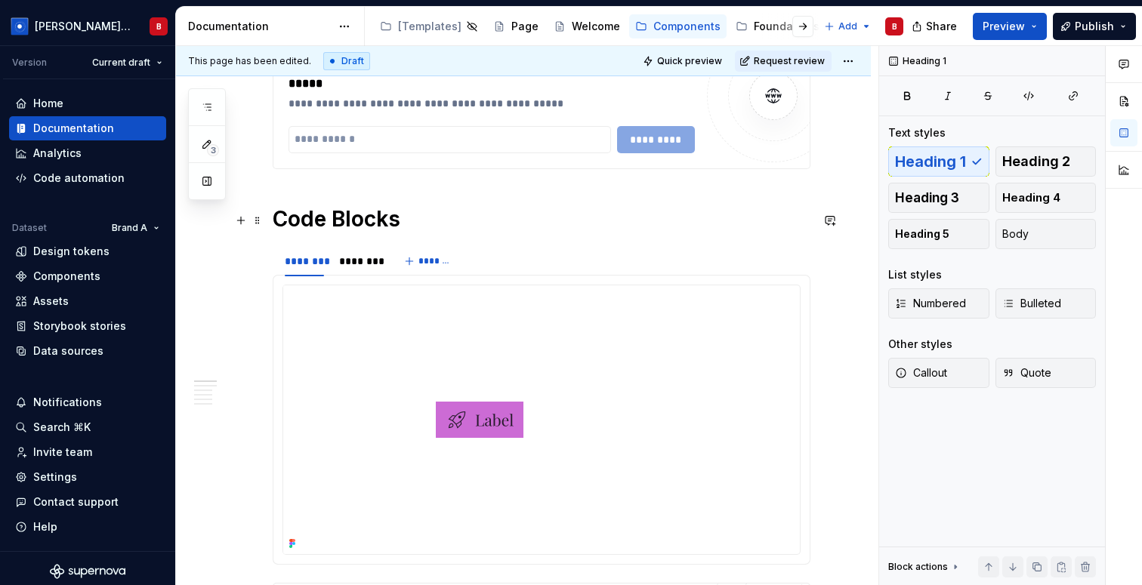
click at [273, 218] on h1 "Code Blocks" at bounding box center [542, 218] width 538 height 27
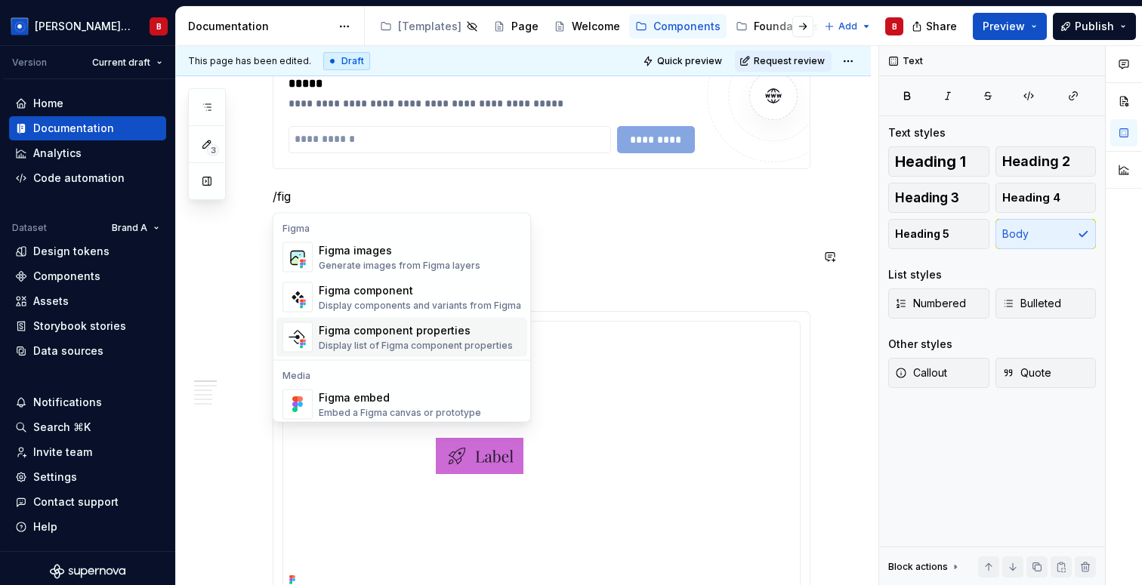
scroll to position [45, 0]
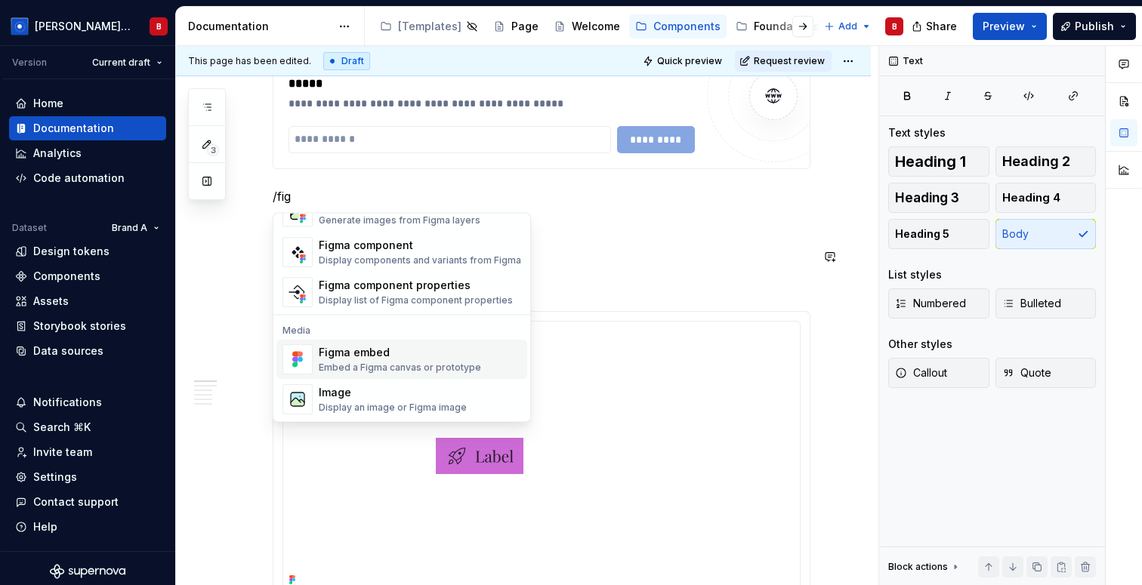
click at [336, 362] on div "Embed a Figma canvas or prototype" at bounding box center [400, 368] width 162 height 12
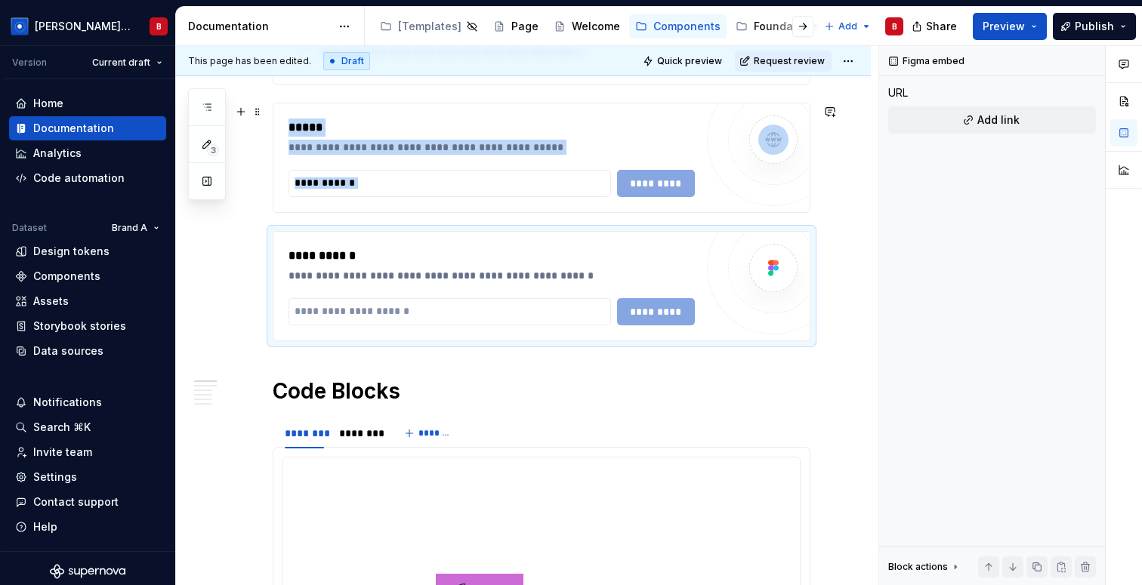
scroll to position [537, 0]
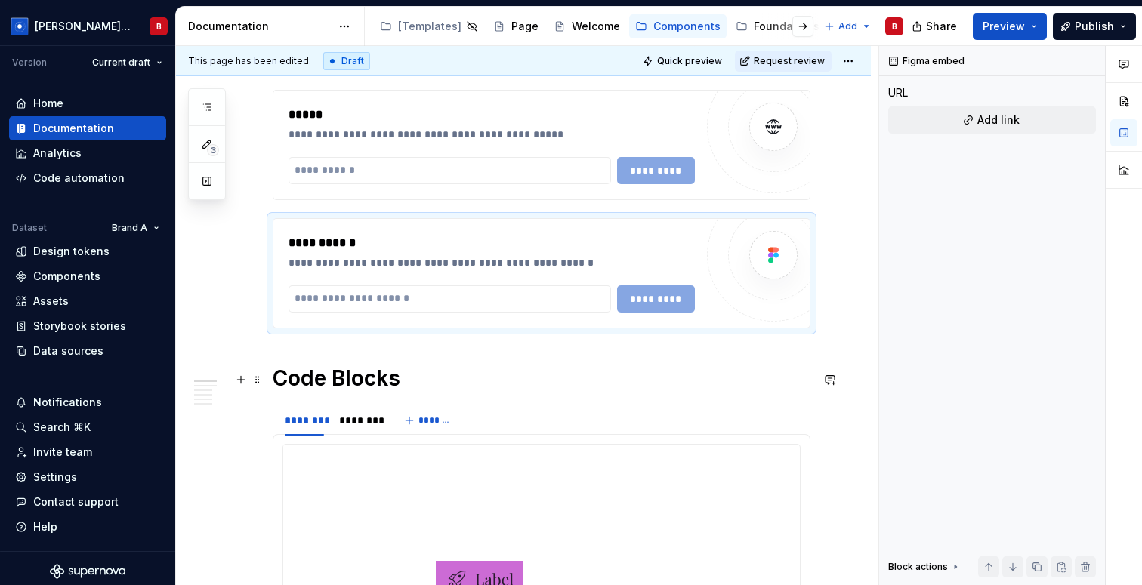
click at [276, 379] on h1 "Code Blocks" at bounding box center [542, 378] width 538 height 27
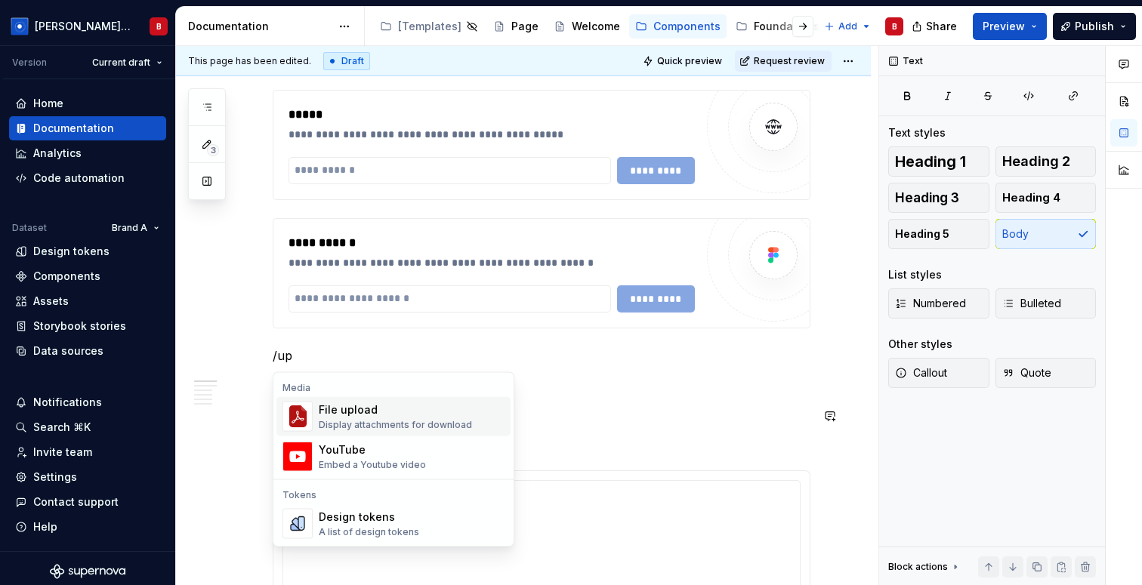
click at [320, 353] on p "/up" at bounding box center [542, 356] width 538 height 18
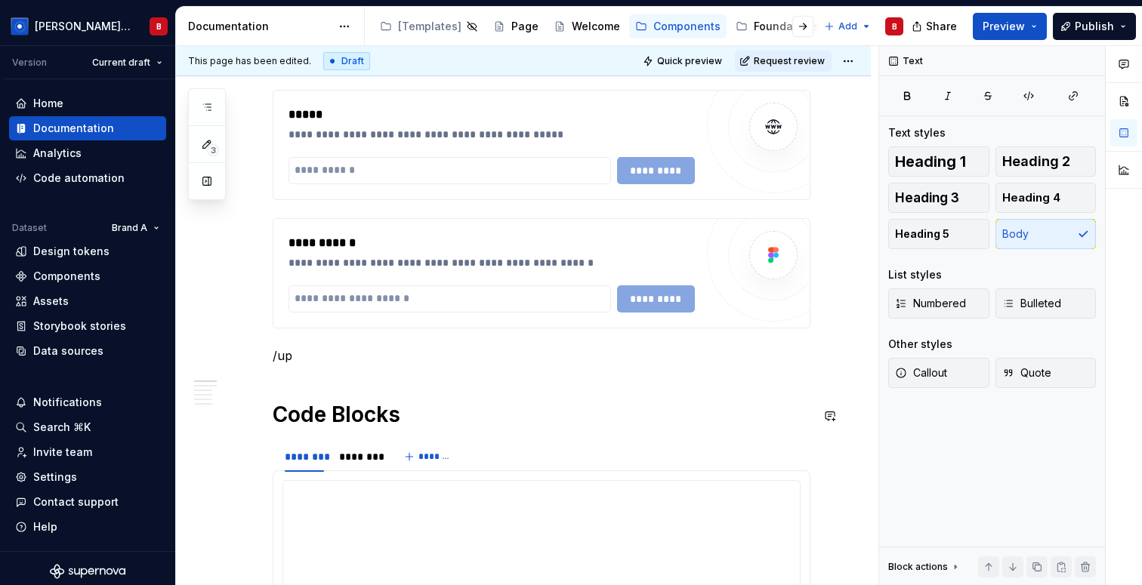
click at [320, 353] on p "/up" at bounding box center [542, 356] width 538 height 18
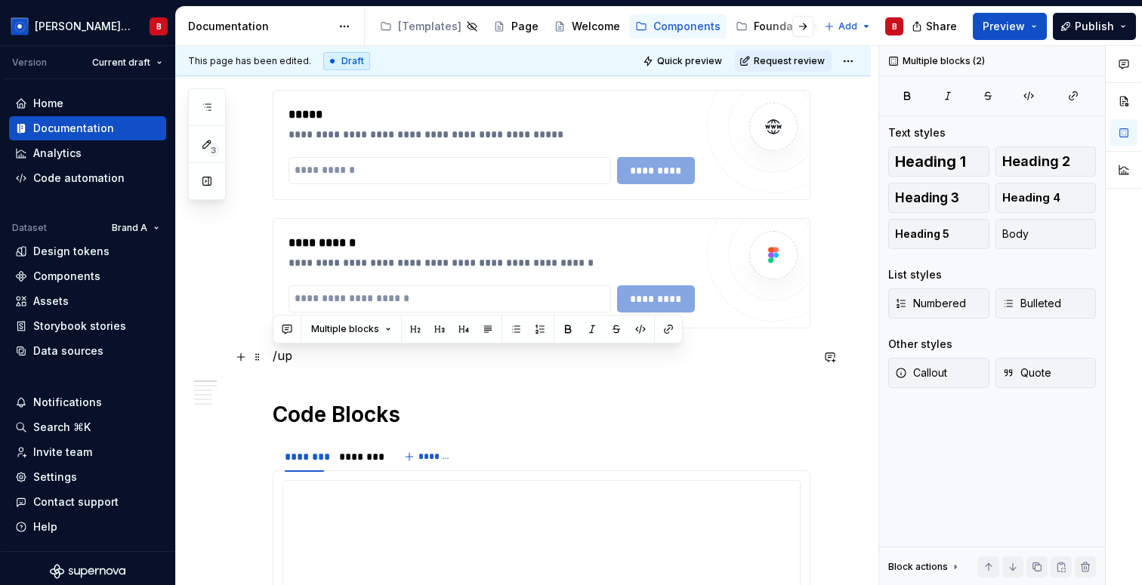
click at [282, 355] on p "/up" at bounding box center [542, 356] width 538 height 18
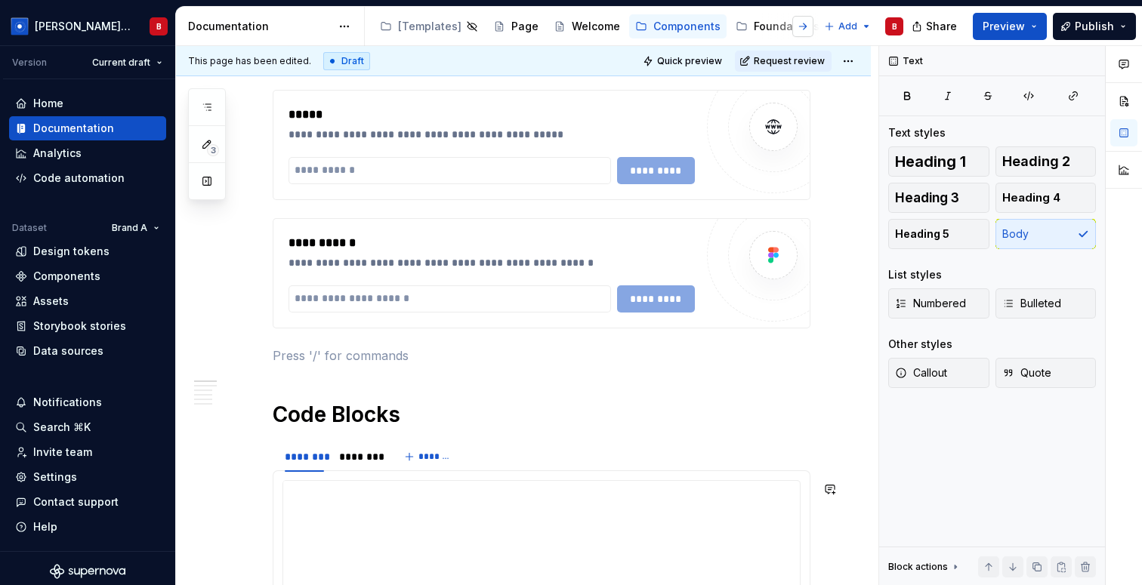
type textarea "*"
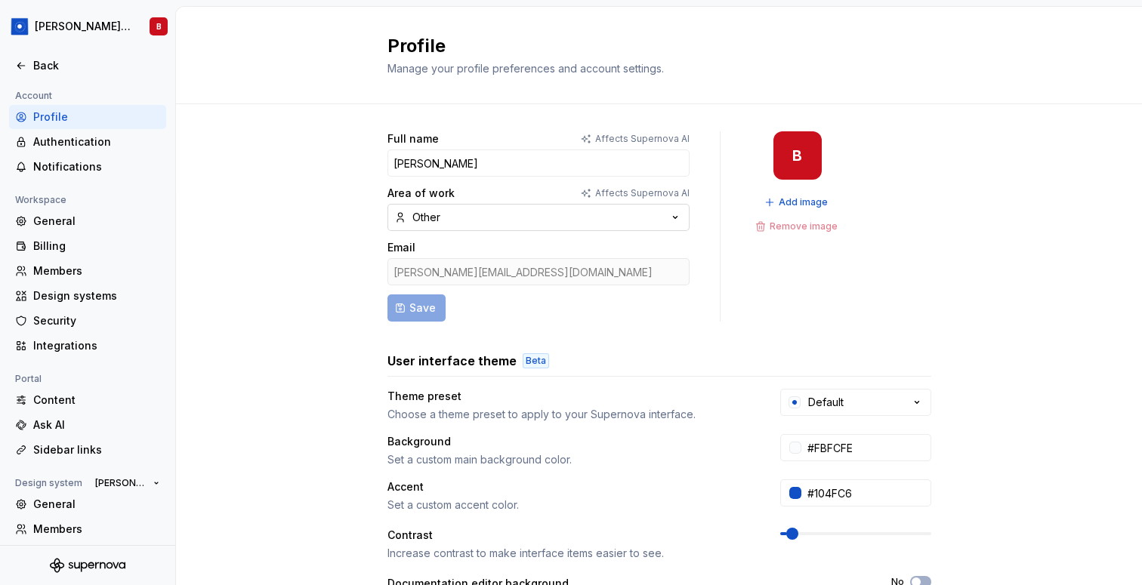
click at [465, 218] on button "Other" at bounding box center [538, 217] width 302 height 27
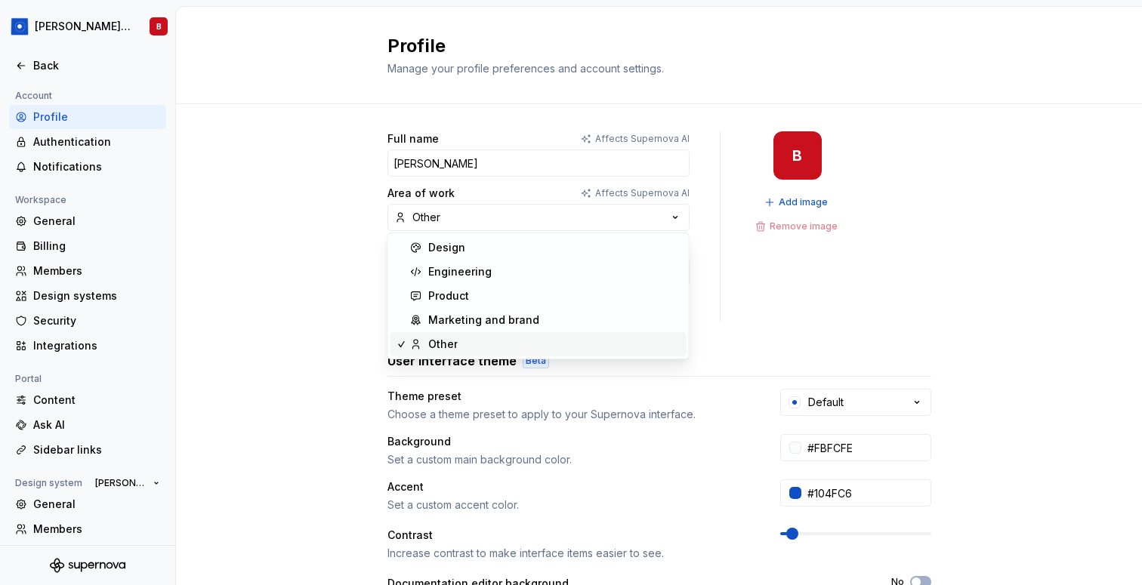
click at [236, 182] on div "Full name Affects Supernova AI [PERSON_NAME] Area of work Affects Supernova AI …" at bounding box center [659, 484] width 966 height 761
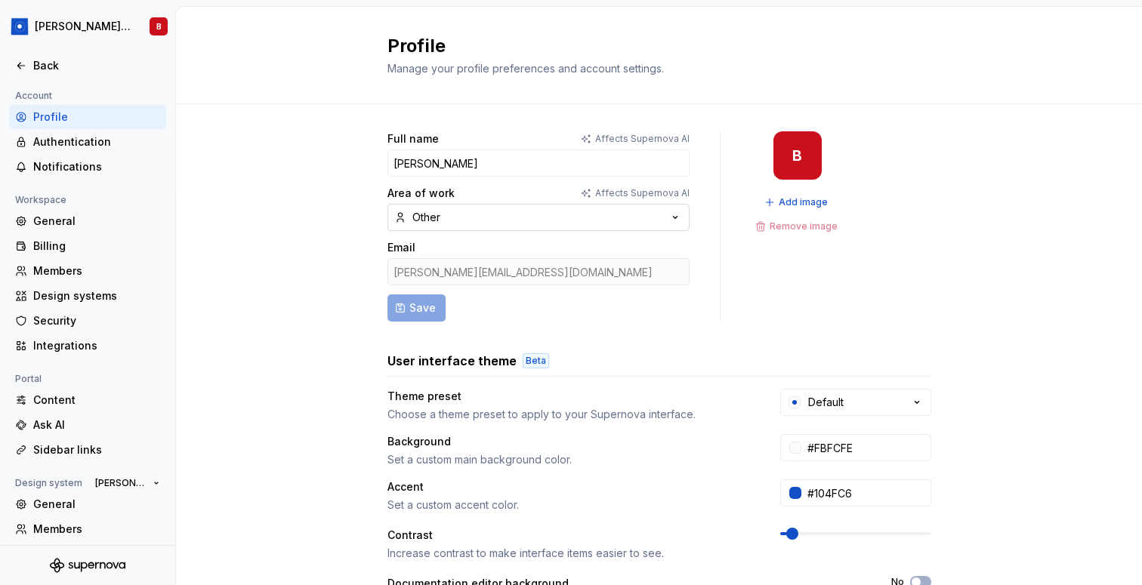
click at [499, 218] on button "Other" at bounding box center [538, 217] width 302 height 27
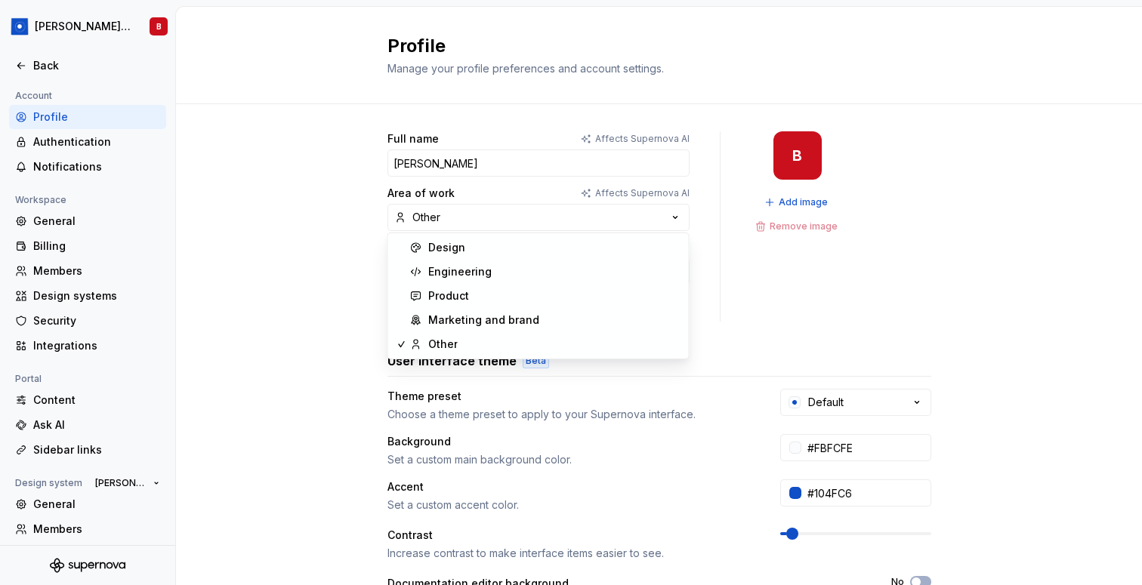
click at [296, 263] on div "Full name Affects Supernova AI [PERSON_NAME] Area of work Affects Supernova AI …" at bounding box center [659, 484] width 966 height 761
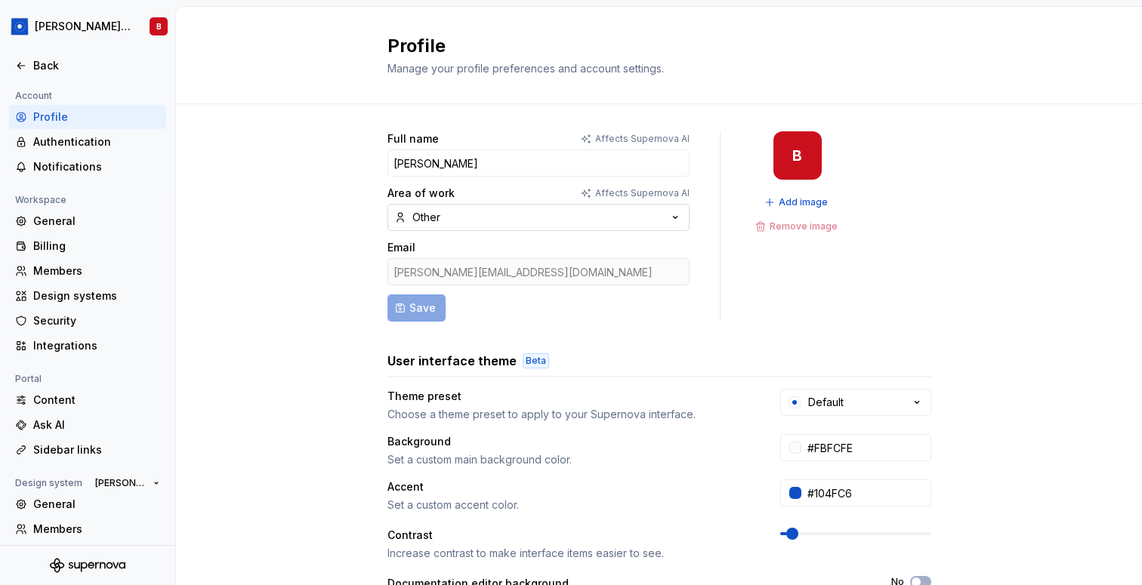
click at [472, 213] on button "Other" at bounding box center [538, 217] width 302 height 27
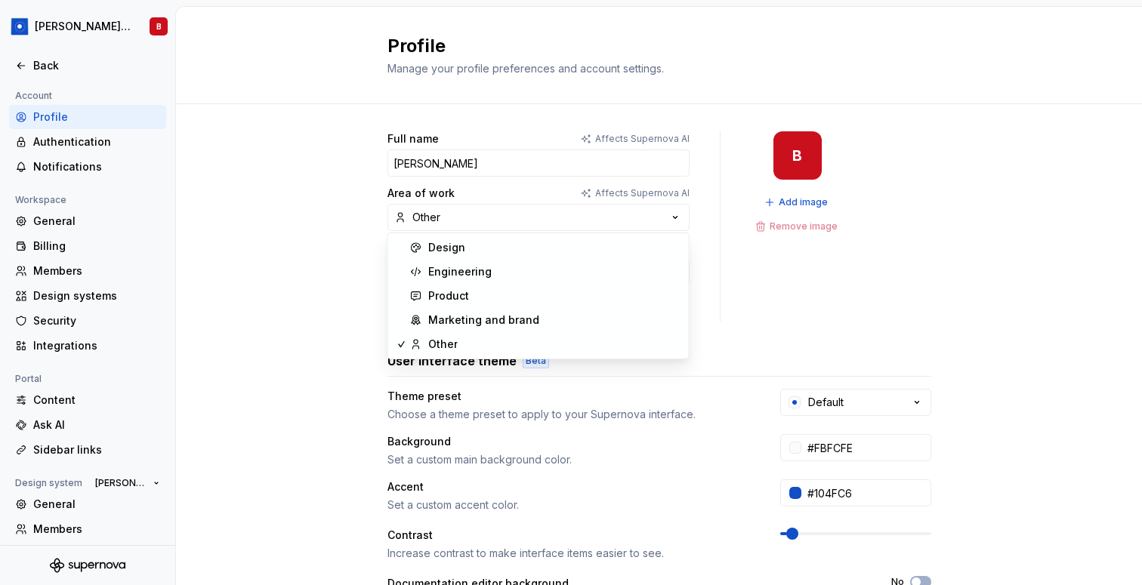
click at [263, 308] on div "Full name Affects Supernova AI [PERSON_NAME] Area of work Affects Supernova AI …" at bounding box center [659, 484] width 966 height 761
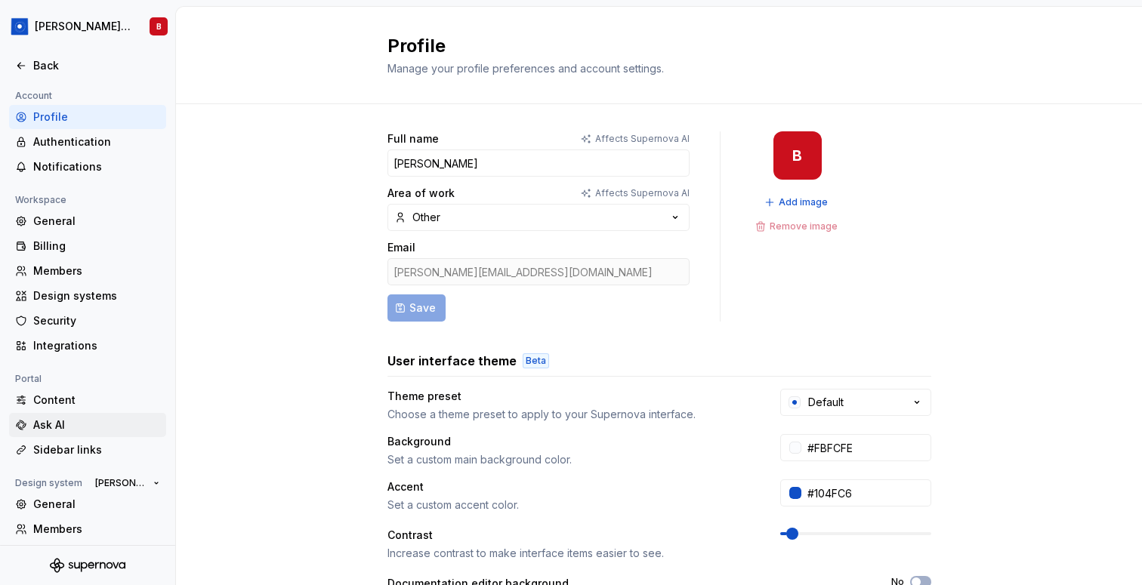
click at [82, 428] on div "Ask AI" at bounding box center [96, 425] width 127 height 15
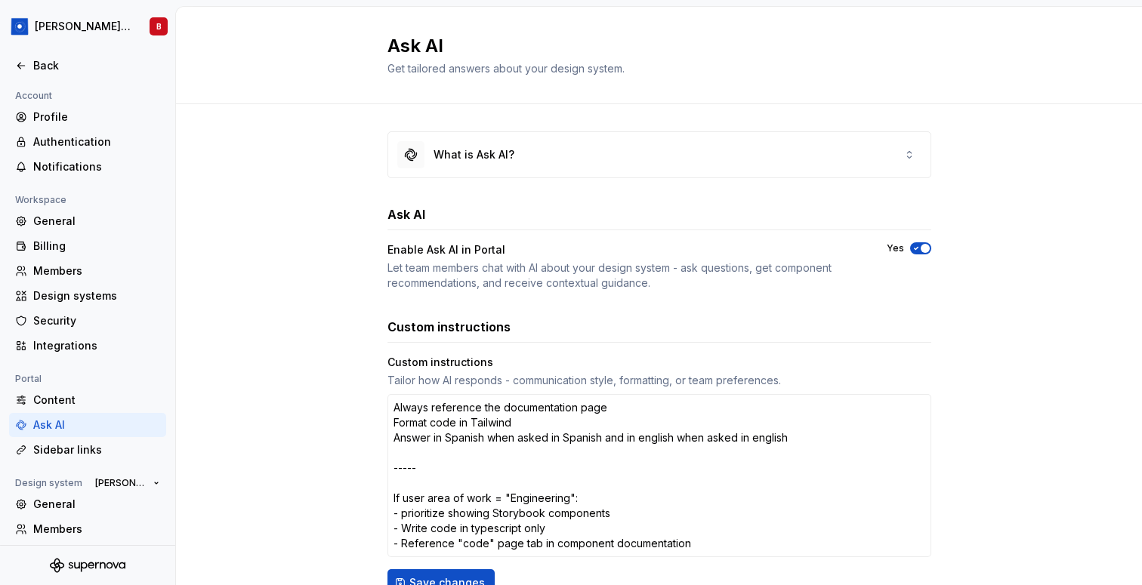
scroll to position [166, 0]
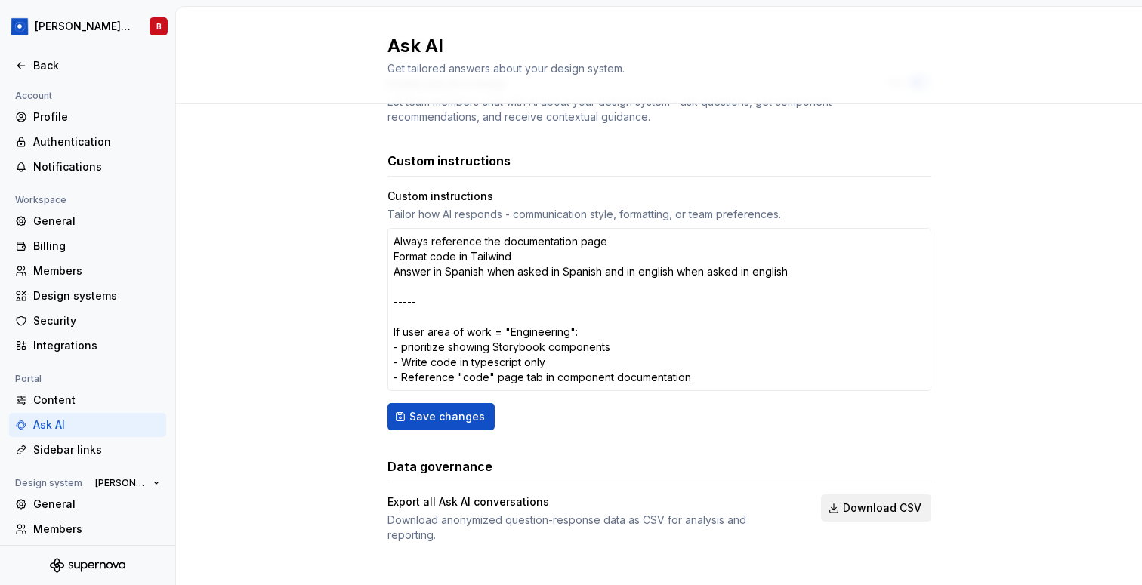
click at [879, 514] on span "Download CSV" at bounding box center [882, 508] width 79 height 15
type textarea "*"
